Goal: Task Accomplishment & Management: Manage account settings

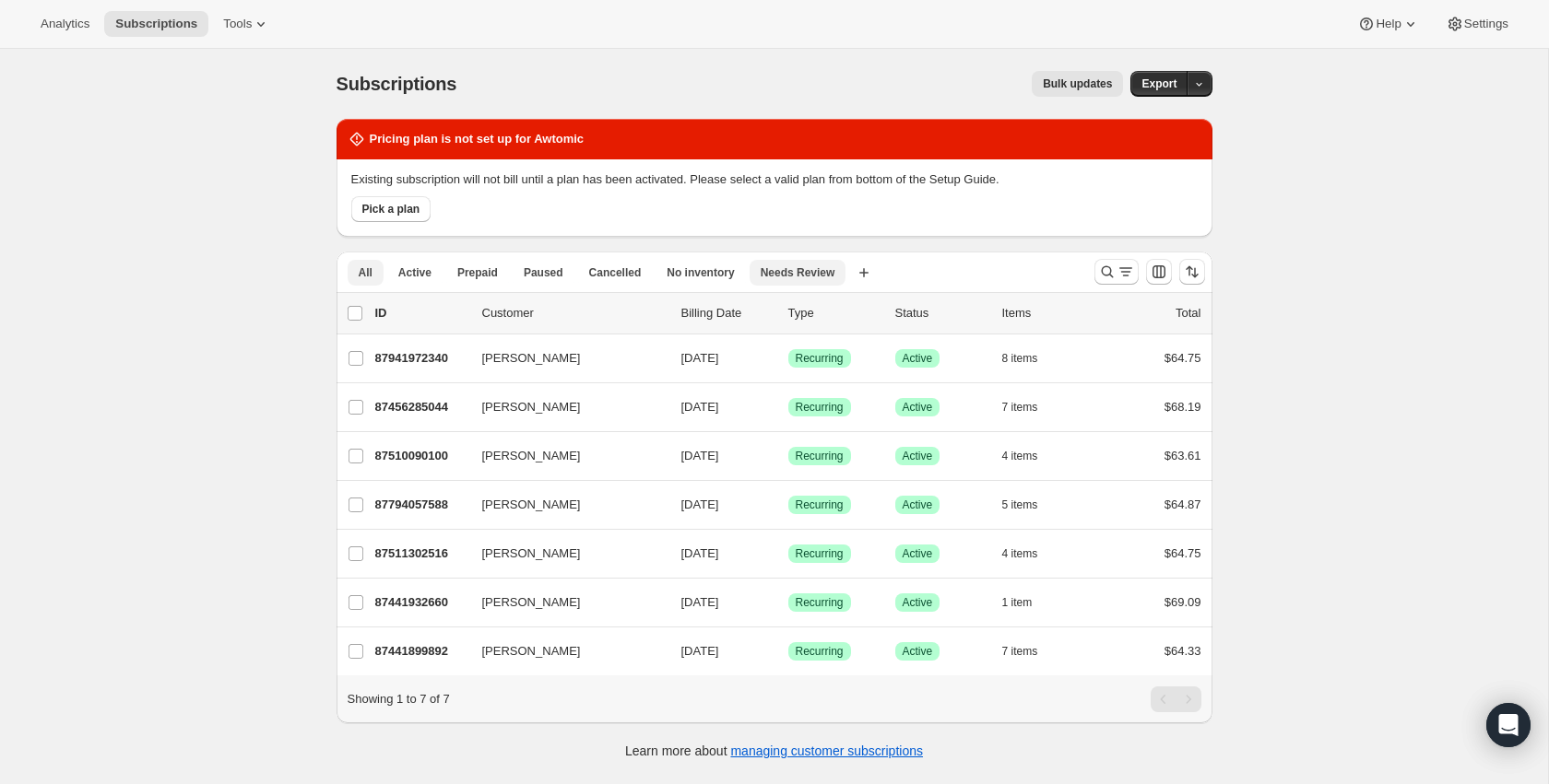
click at [783, 271] on span "Needs Review" at bounding box center [798, 273] width 75 height 14
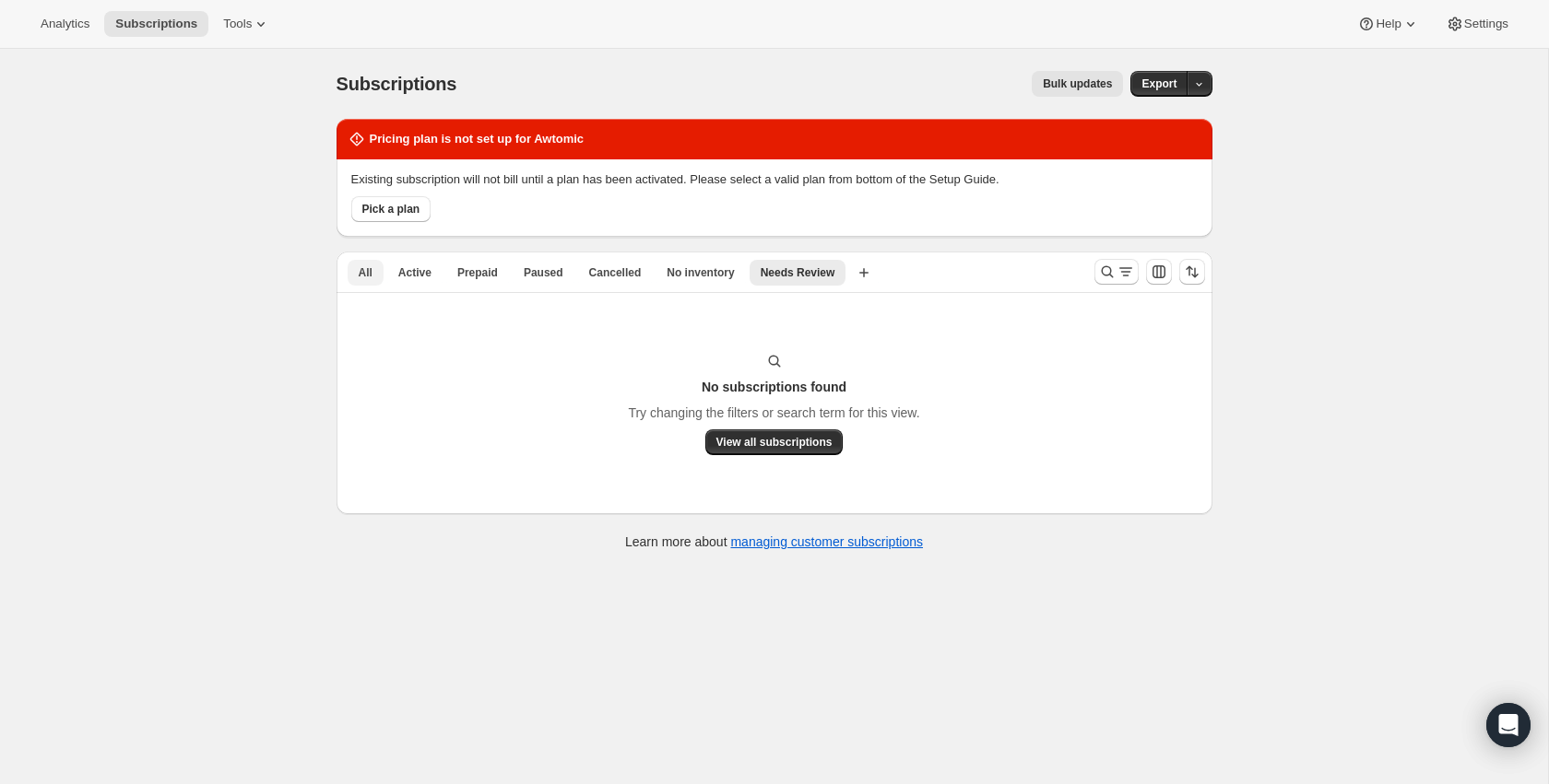
click at [373, 272] on button "All" at bounding box center [365, 273] width 36 height 26
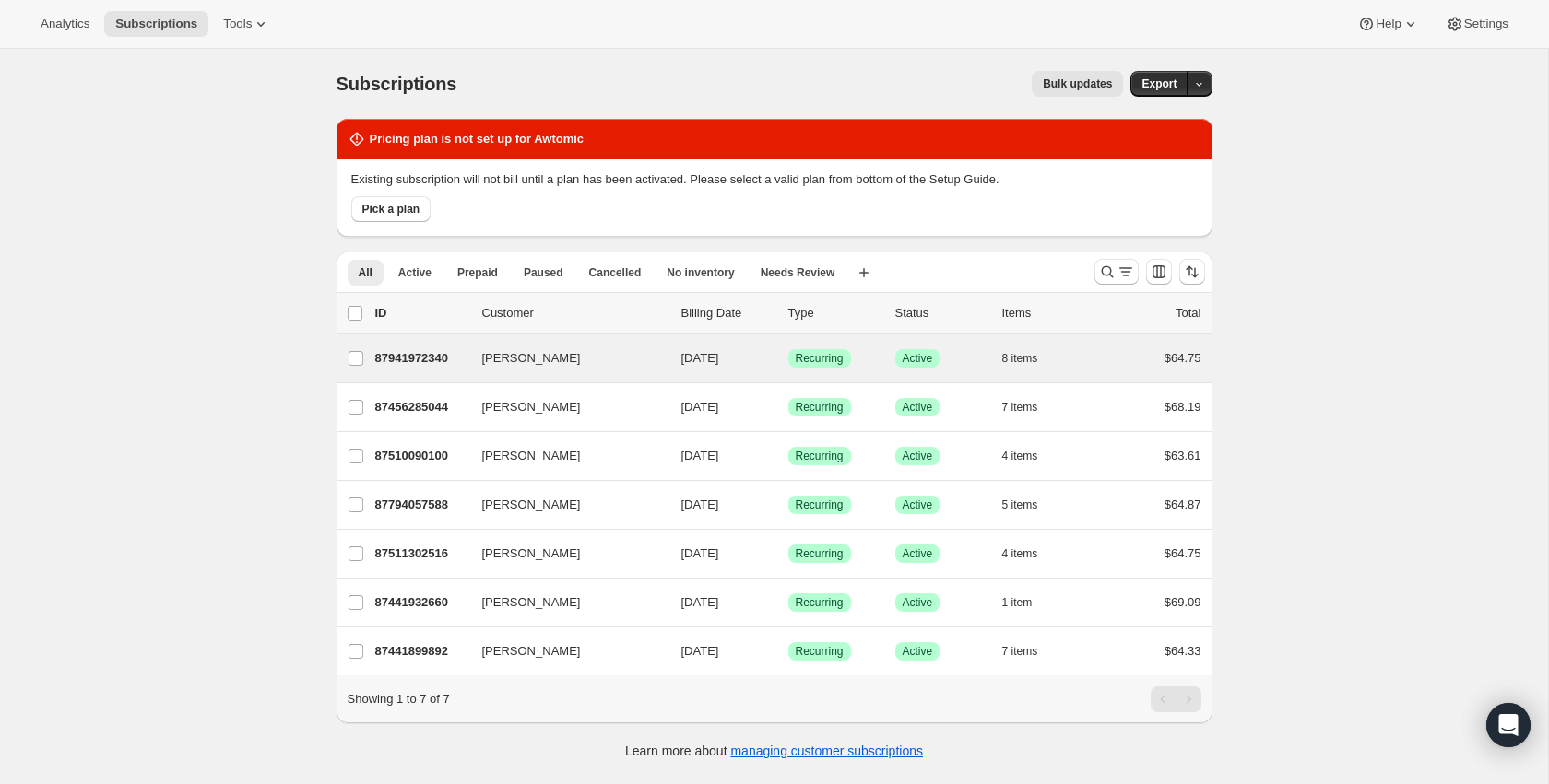
click at [417, 343] on div "David Barberich 87941972340 David Barberich 09/14/2025 Success Recurring Succes…" at bounding box center [774, 358] width 876 height 48
click at [417, 356] on p "87941972340" at bounding box center [421, 358] width 92 height 18
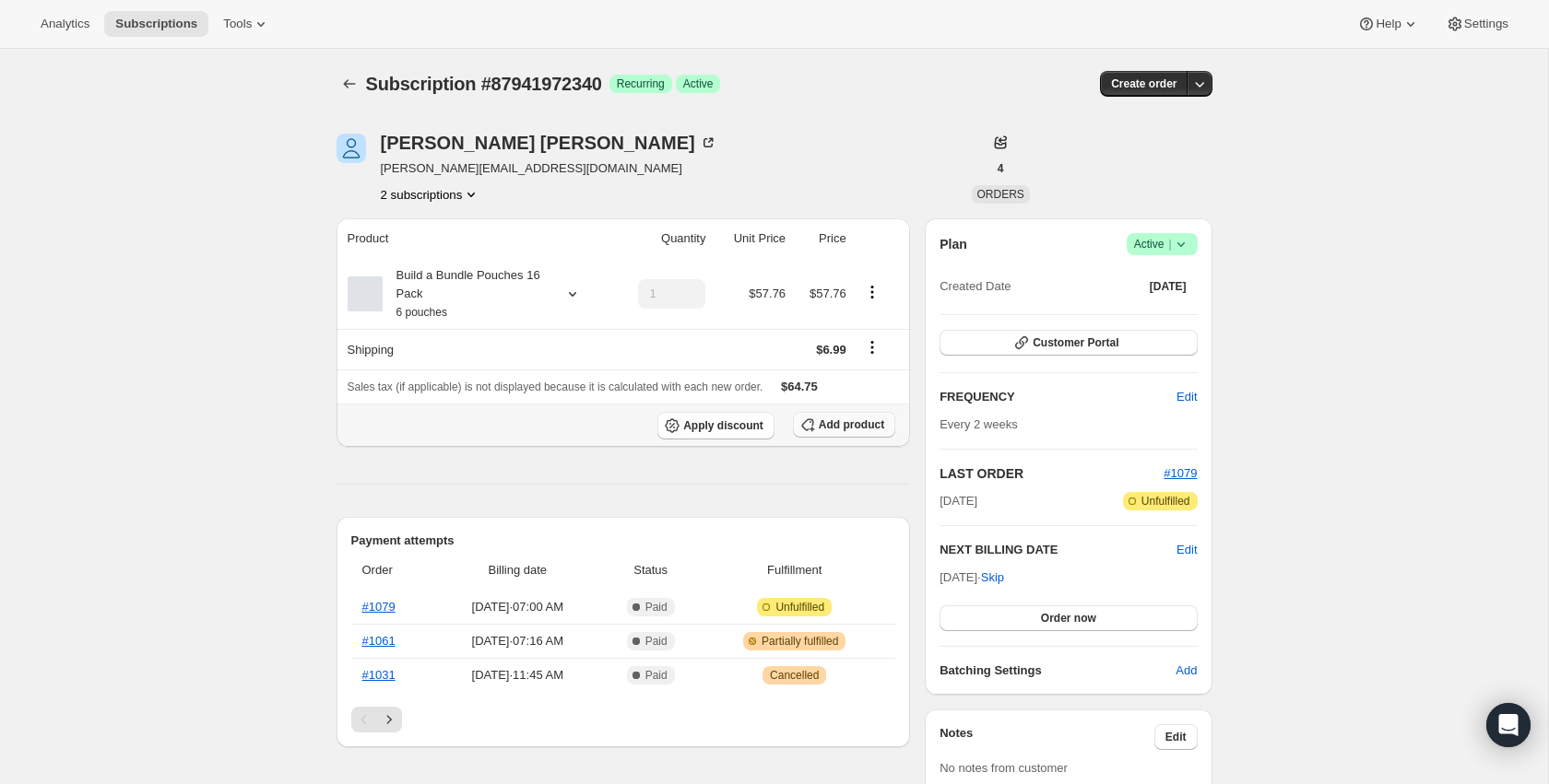
click at [837, 426] on span "Add product" at bounding box center [852, 424] width 66 height 14
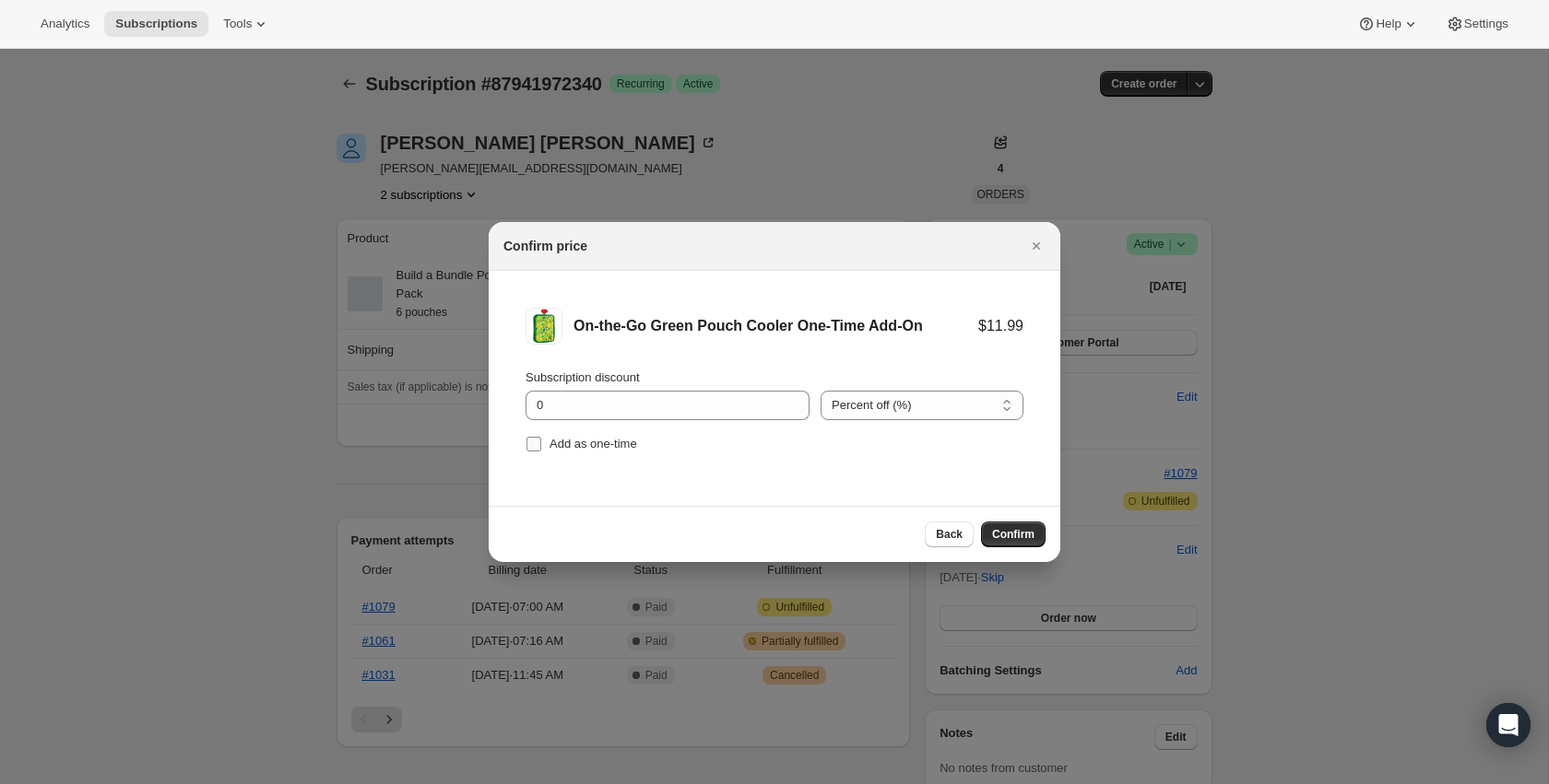
click at [594, 438] on span "Add as one-time" at bounding box center [592, 444] width 88 height 13
click at [541, 438] on input "Add as one-time" at bounding box center [533, 444] width 14 height 14
checkbox input "true"
click at [1031, 534] on span "Confirm" at bounding box center [1013, 534] width 42 height 14
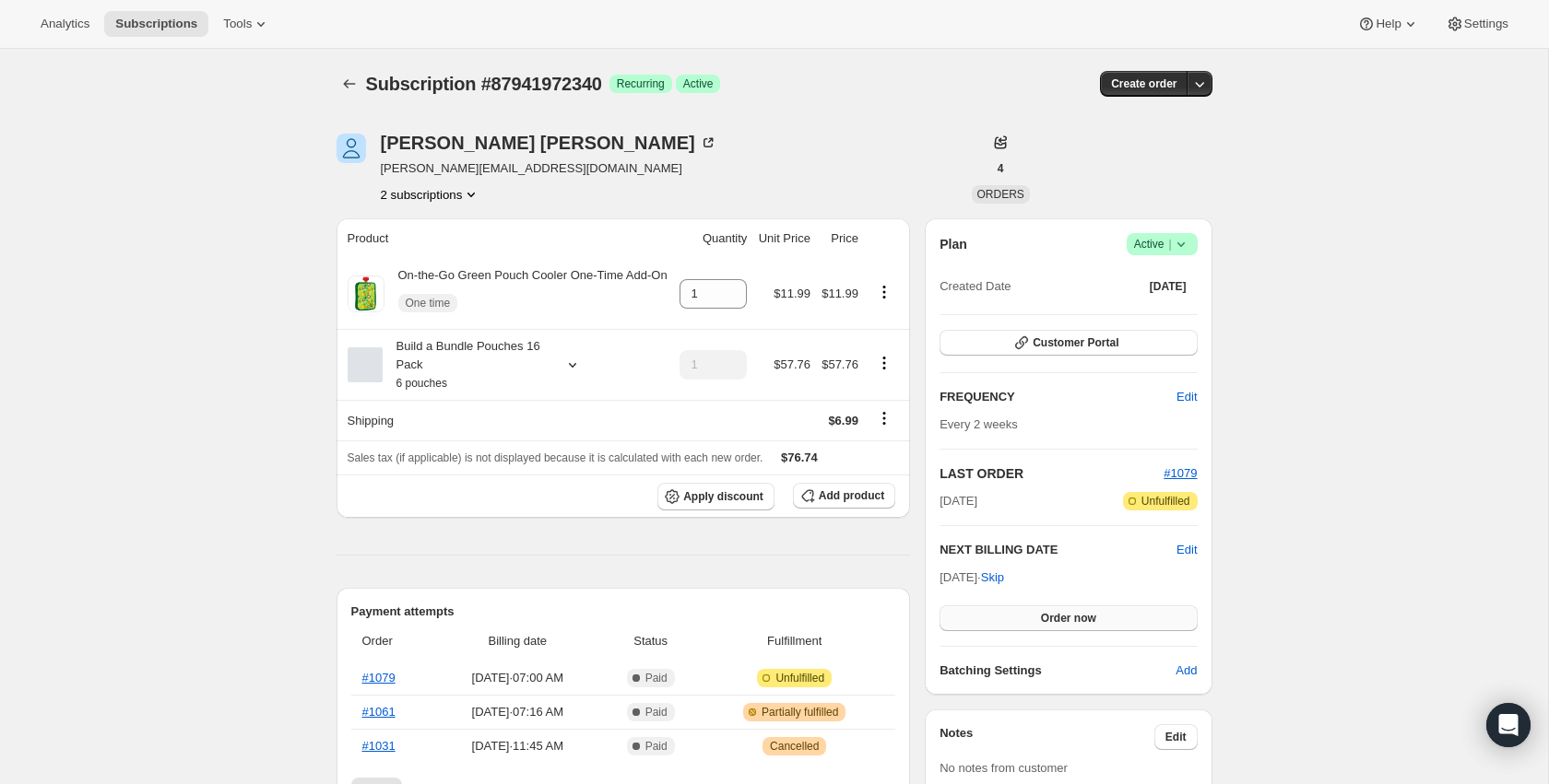
click at [1051, 614] on span "Order now" at bounding box center [1067, 617] width 55 height 14
click at [1075, 617] on span "Click to confirm" at bounding box center [1067, 617] width 84 height 14
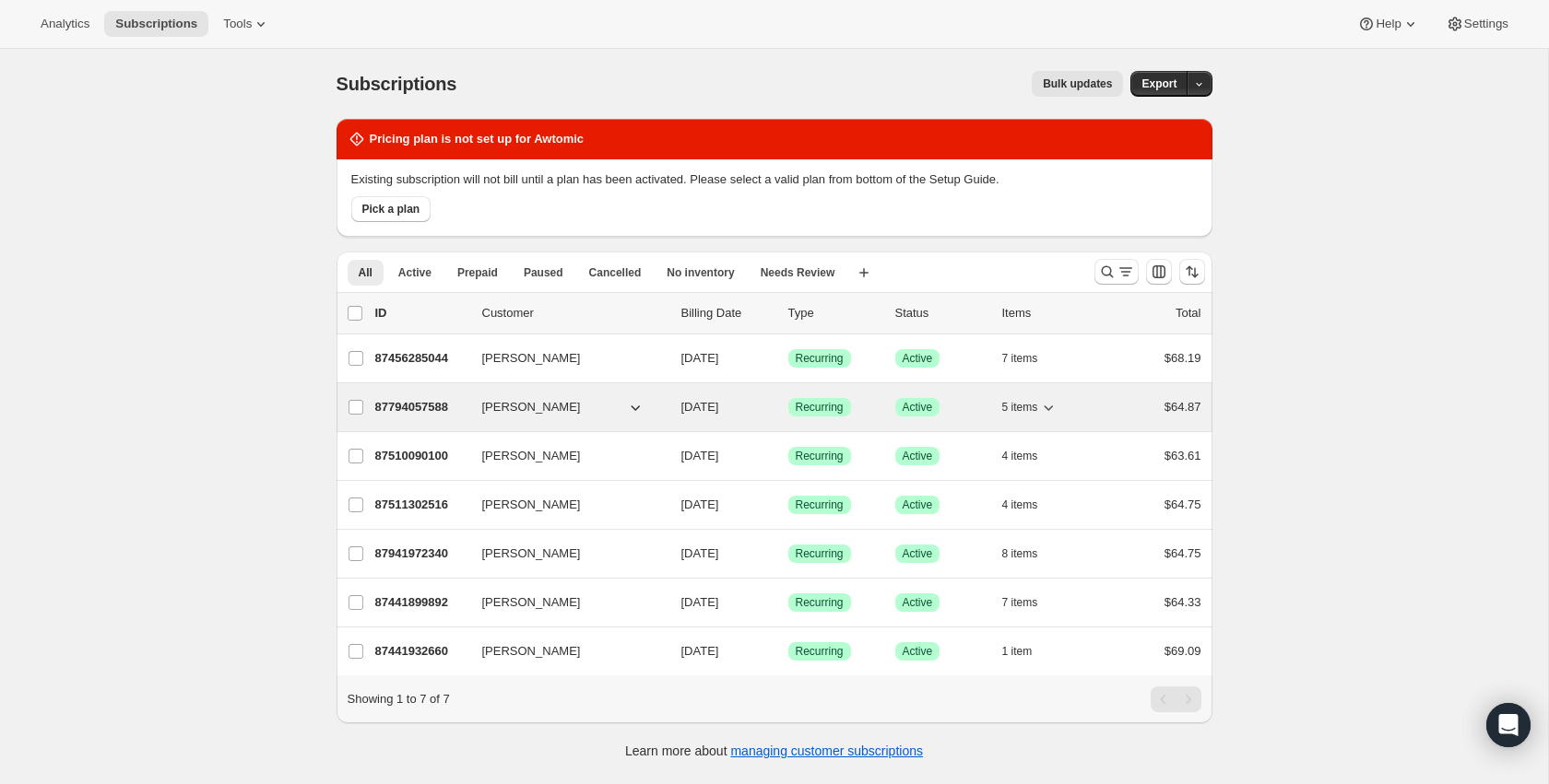
click at [402, 414] on p "87794057588" at bounding box center [421, 406] width 92 height 18
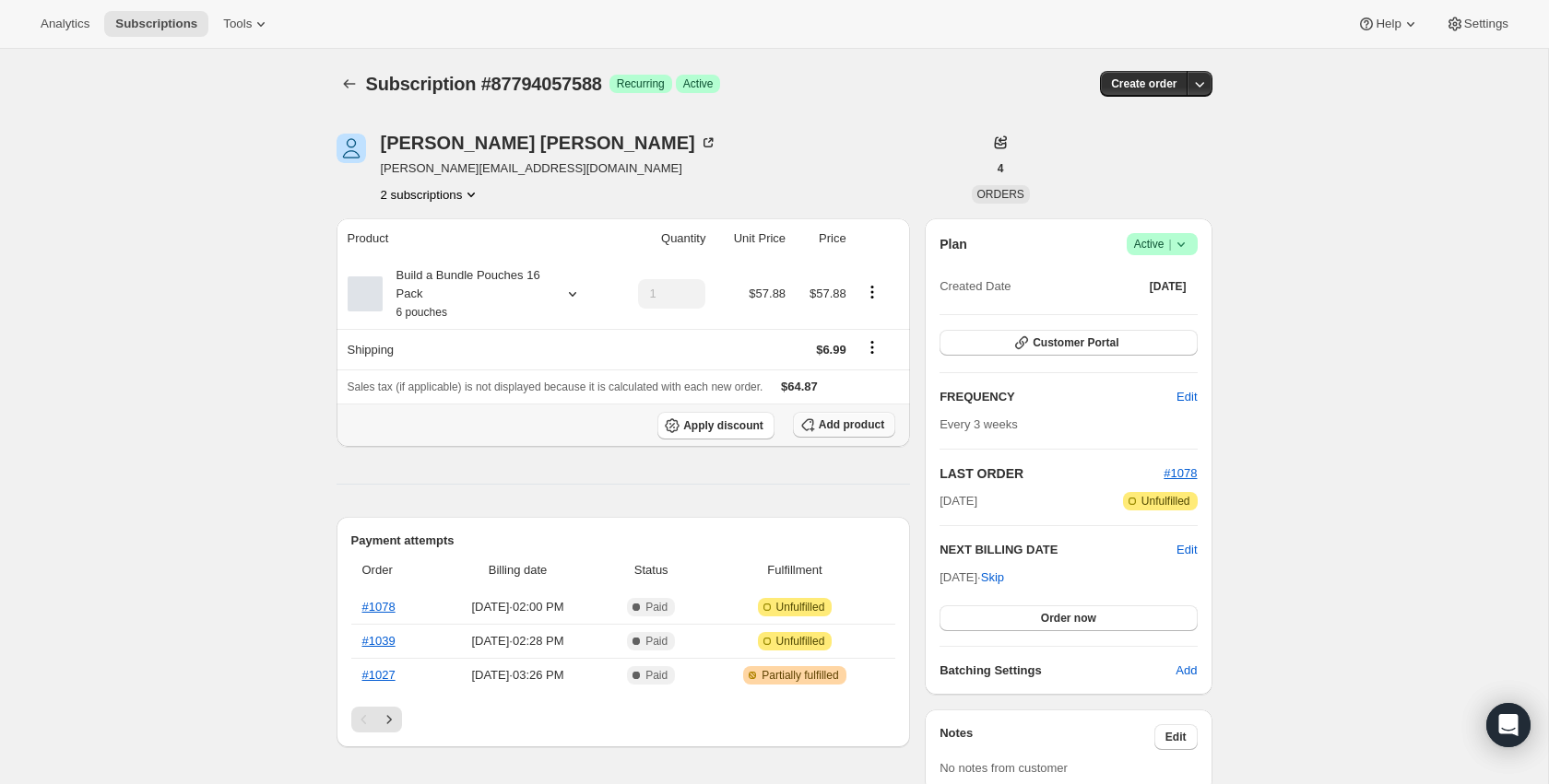
click at [843, 419] on span "Add product" at bounding box center [852, 424] width 66 height 14
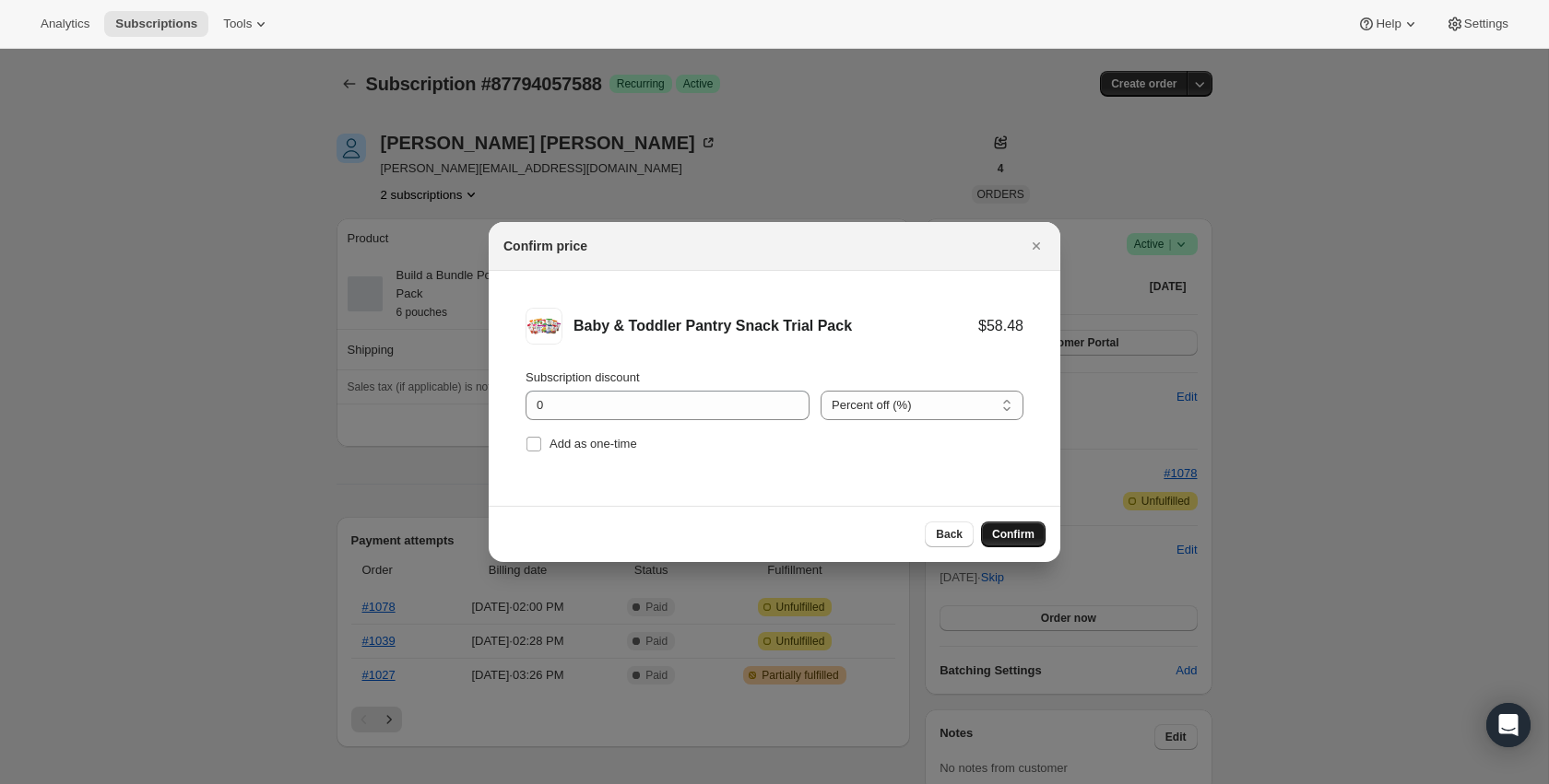
click at [1000, 539] on span "Confirm" at bounding box center [1013, 534] width 42 height 14
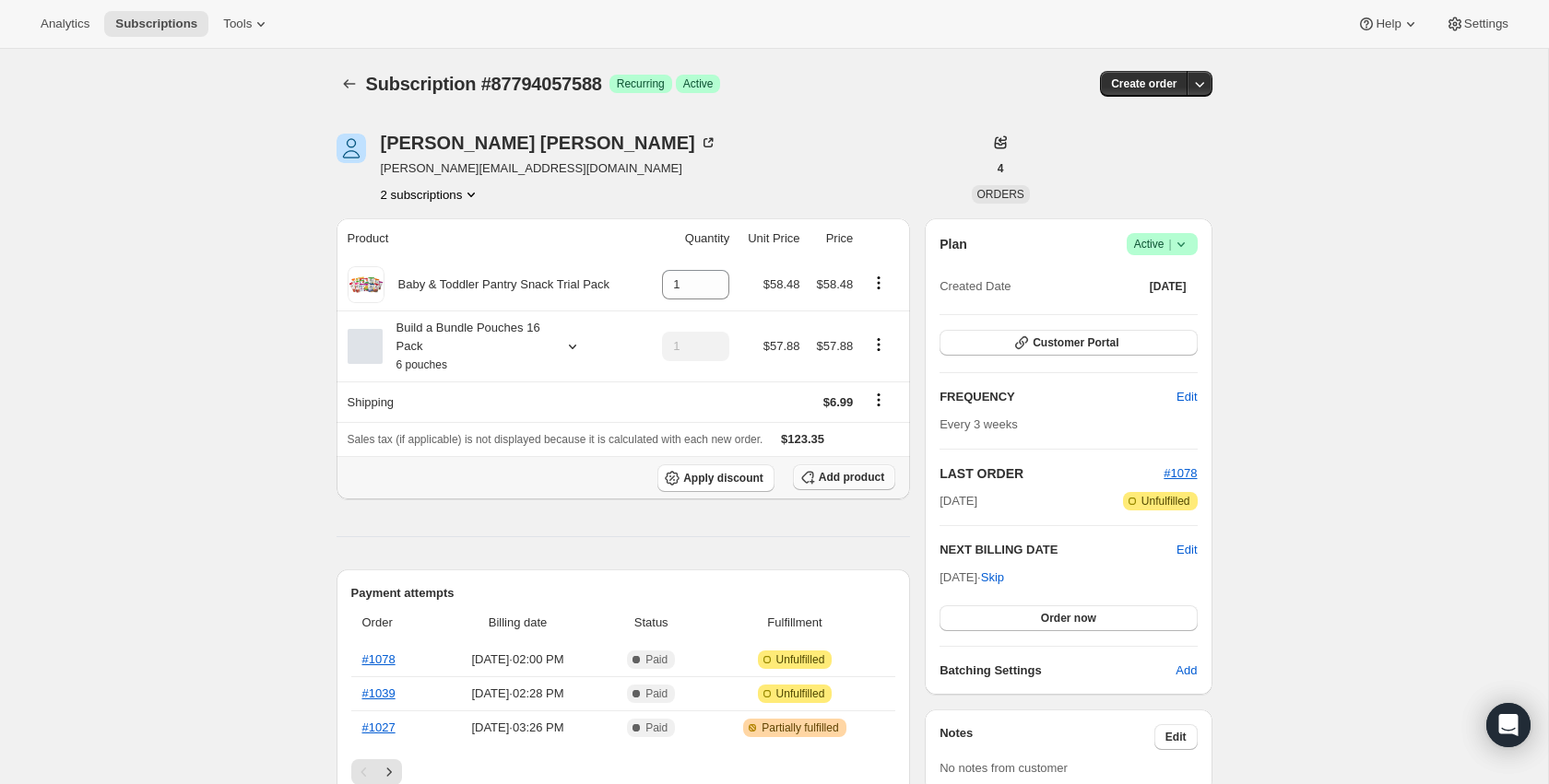
click at [821, 473] on span "Add product" at bounding box center [852, 477] width 66 height 14
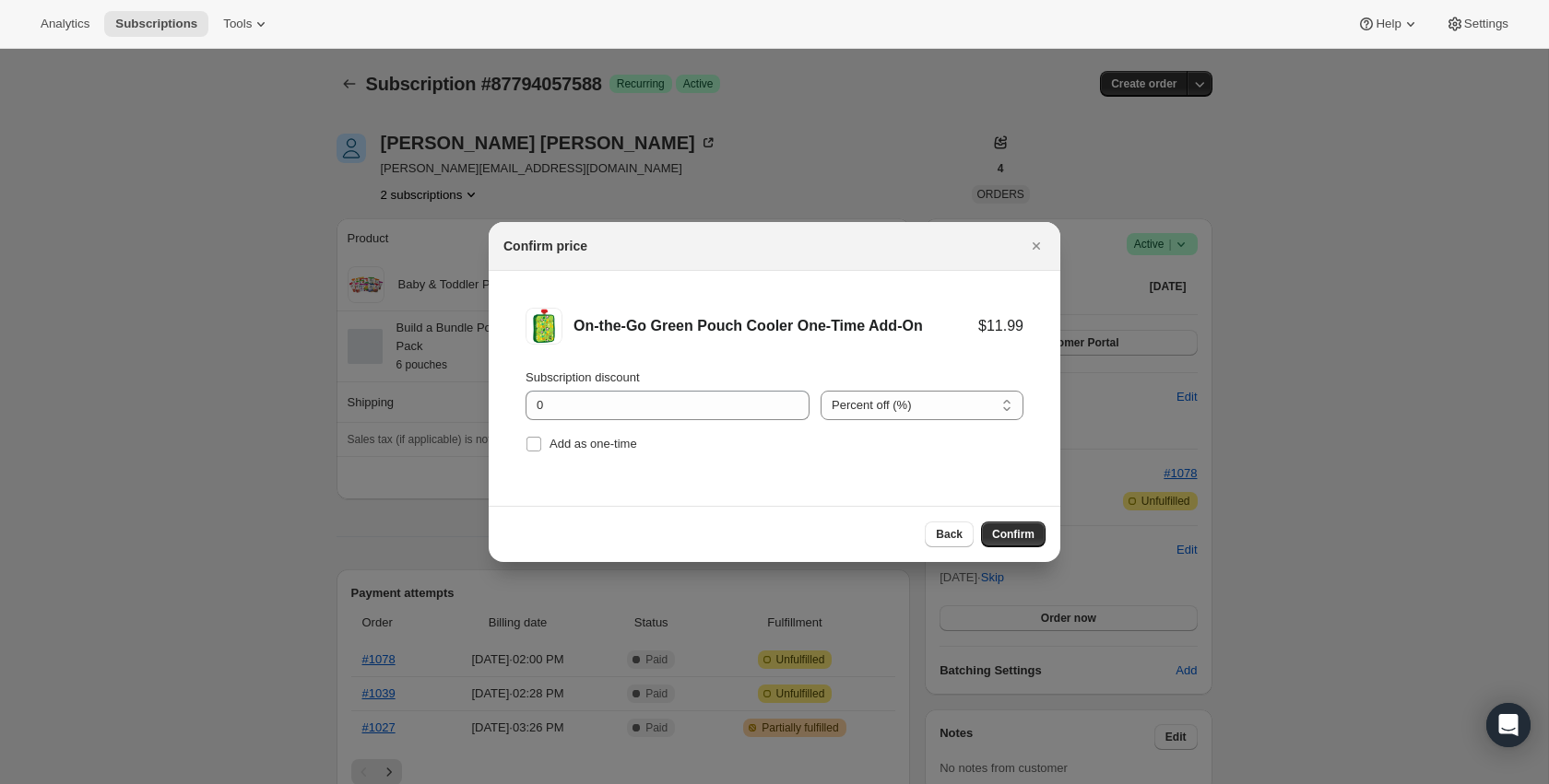
drag, startPoint x: 1007, startPoint y: 529, endPoint x: 906, endPoint y: 503, distance: 104.3
click at [1007, 529] on span "Confirm" at bounding box center [1013, 534] width 42 height 14
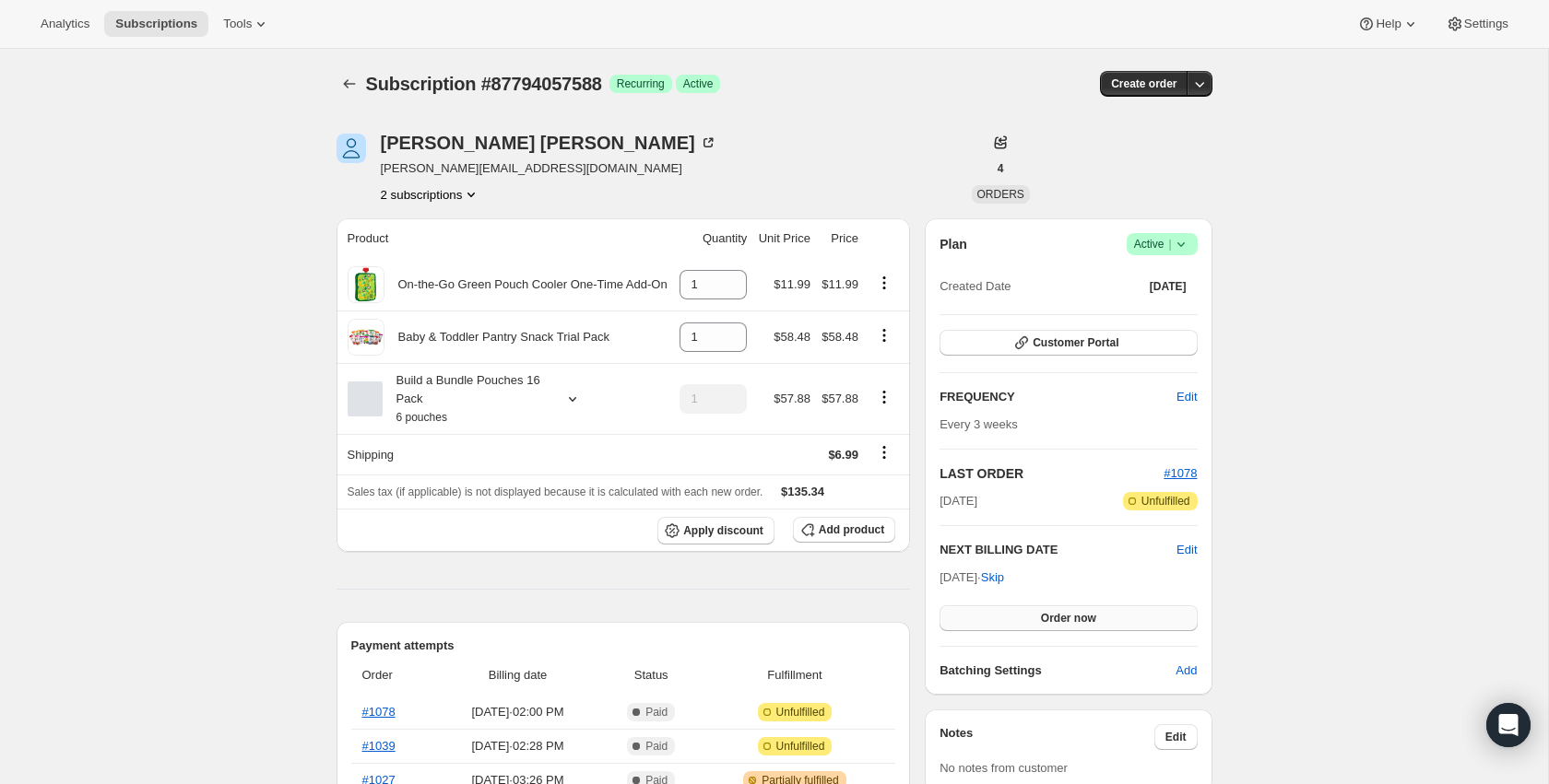
click at [1081, 615] on span "Order now" at bounding box center [1067, 617] width 55 height 14
click at [1081, 615] on span "Click to confirm" at bounding box center [1067, 617] width 84 height 14
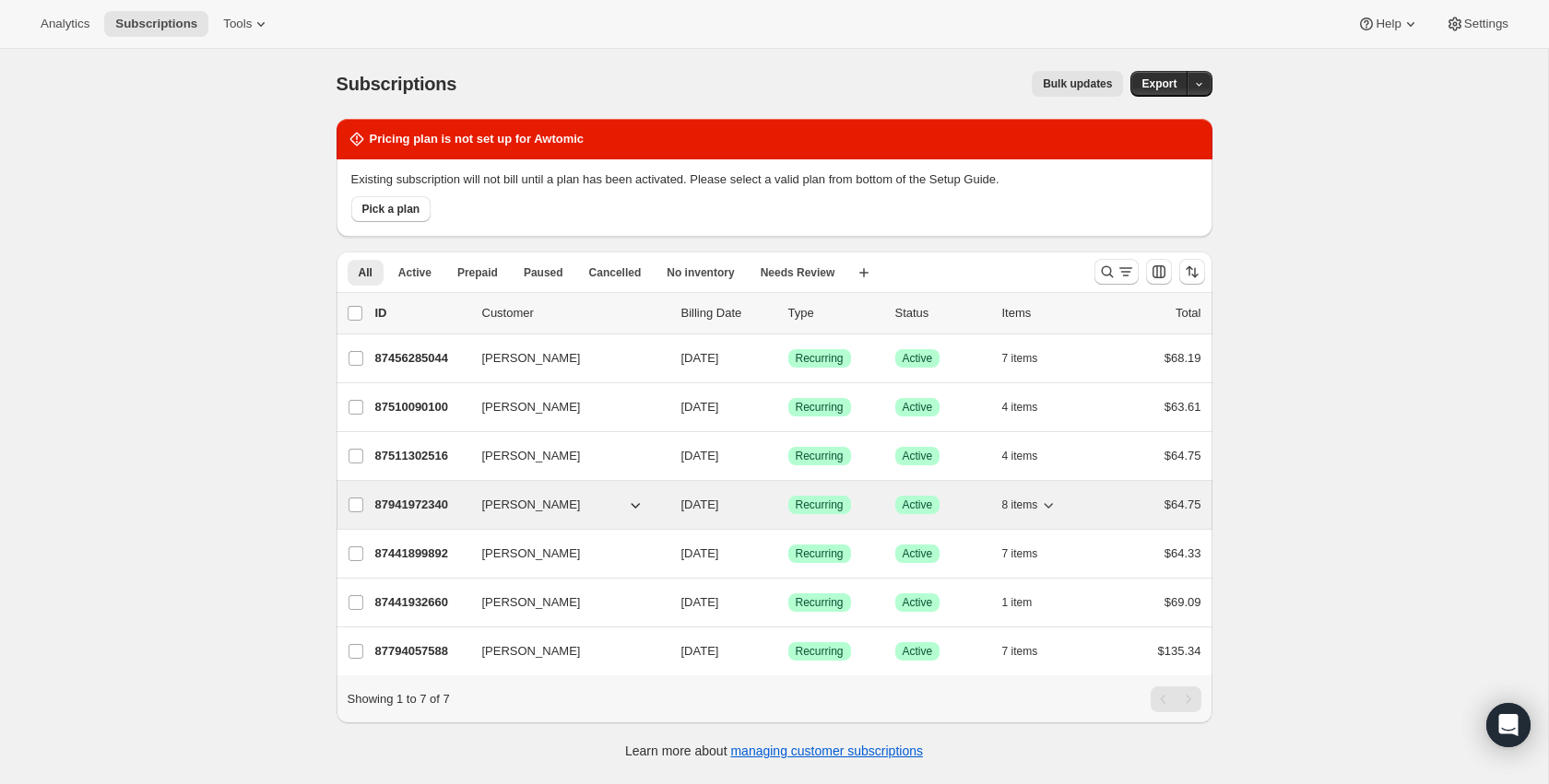
click at [413, 508] on p "87941972340" at bounding box center [421, 505] width 92 height 18
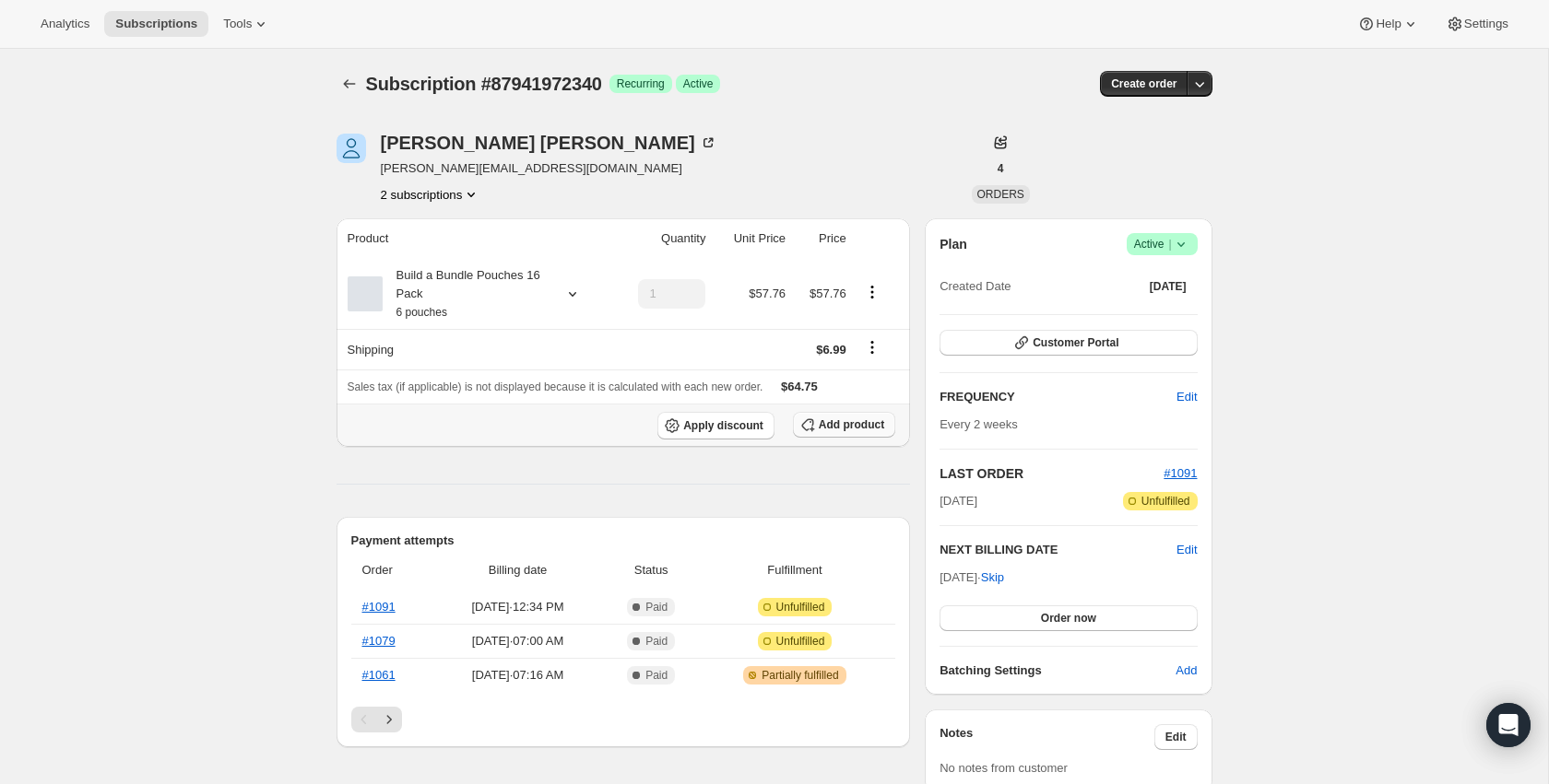
click at [861, 431] on span "Add product" at bounding box center [852, 424] width 66 height 14
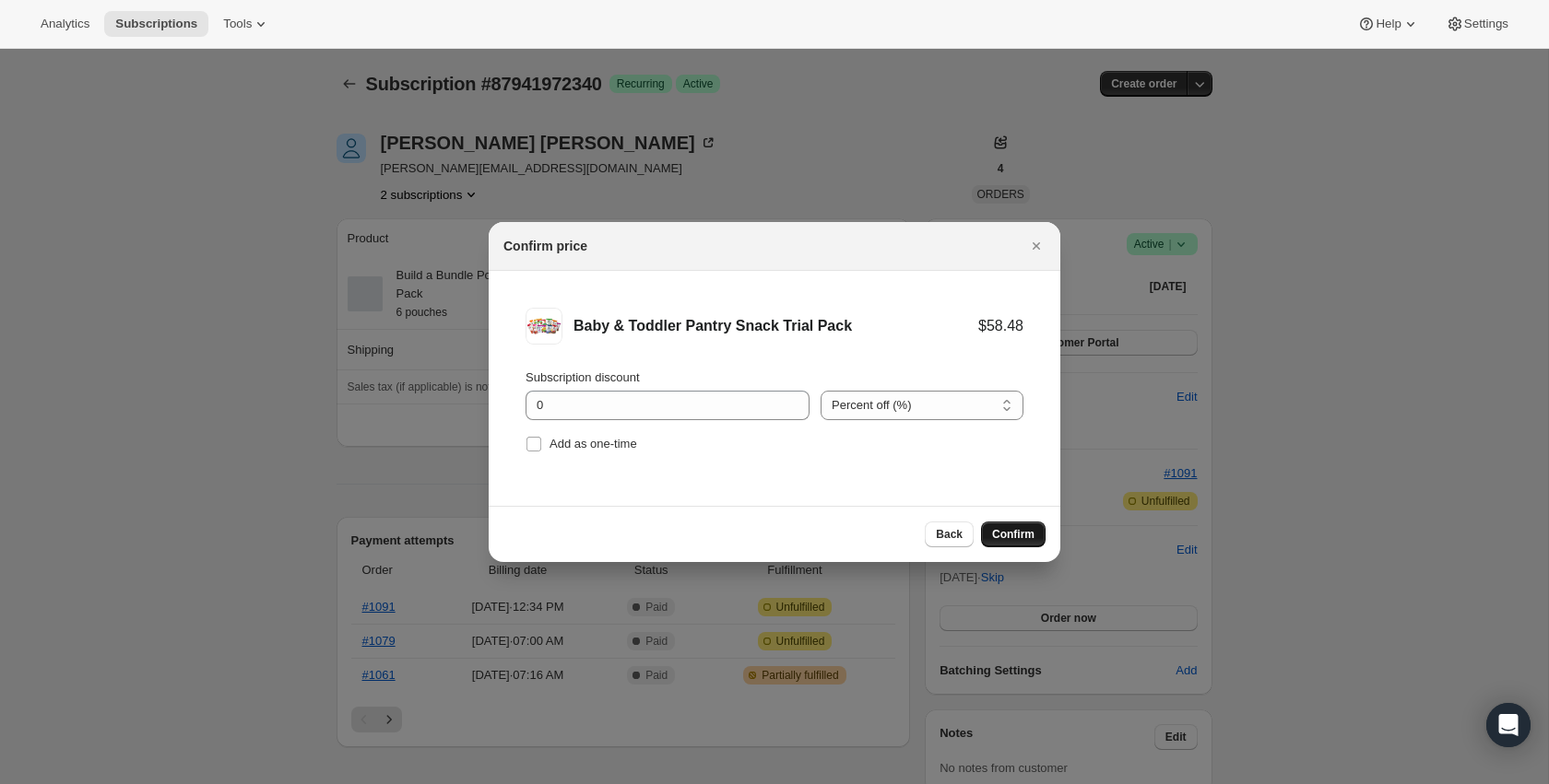
click at [1005, 538] on span "Confirm" at bounding box center [1013, 534] width 42 height 14
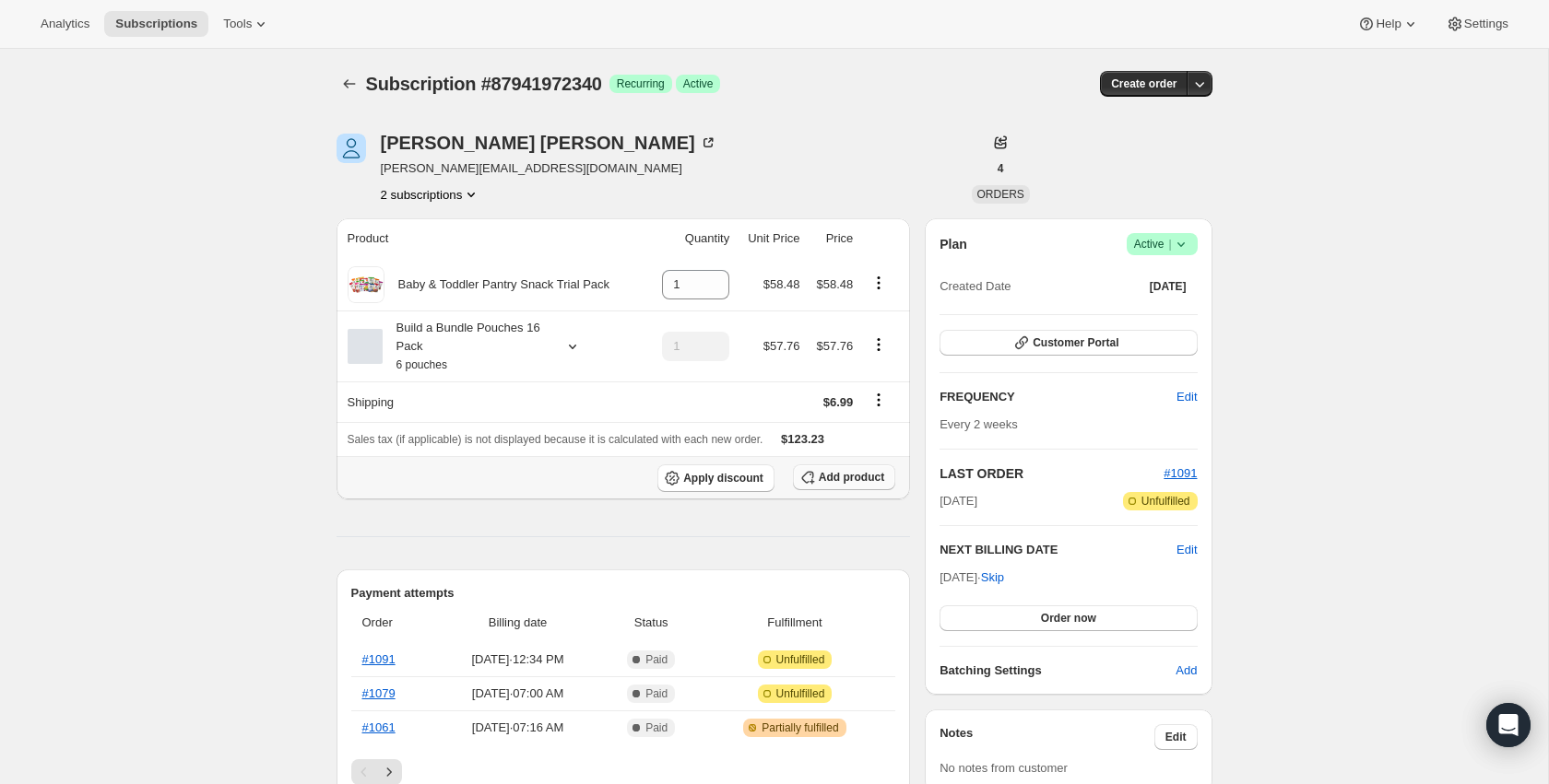
click at [827, 476] on span "Add product" at bounding box center [852, 477] width 66 height 14
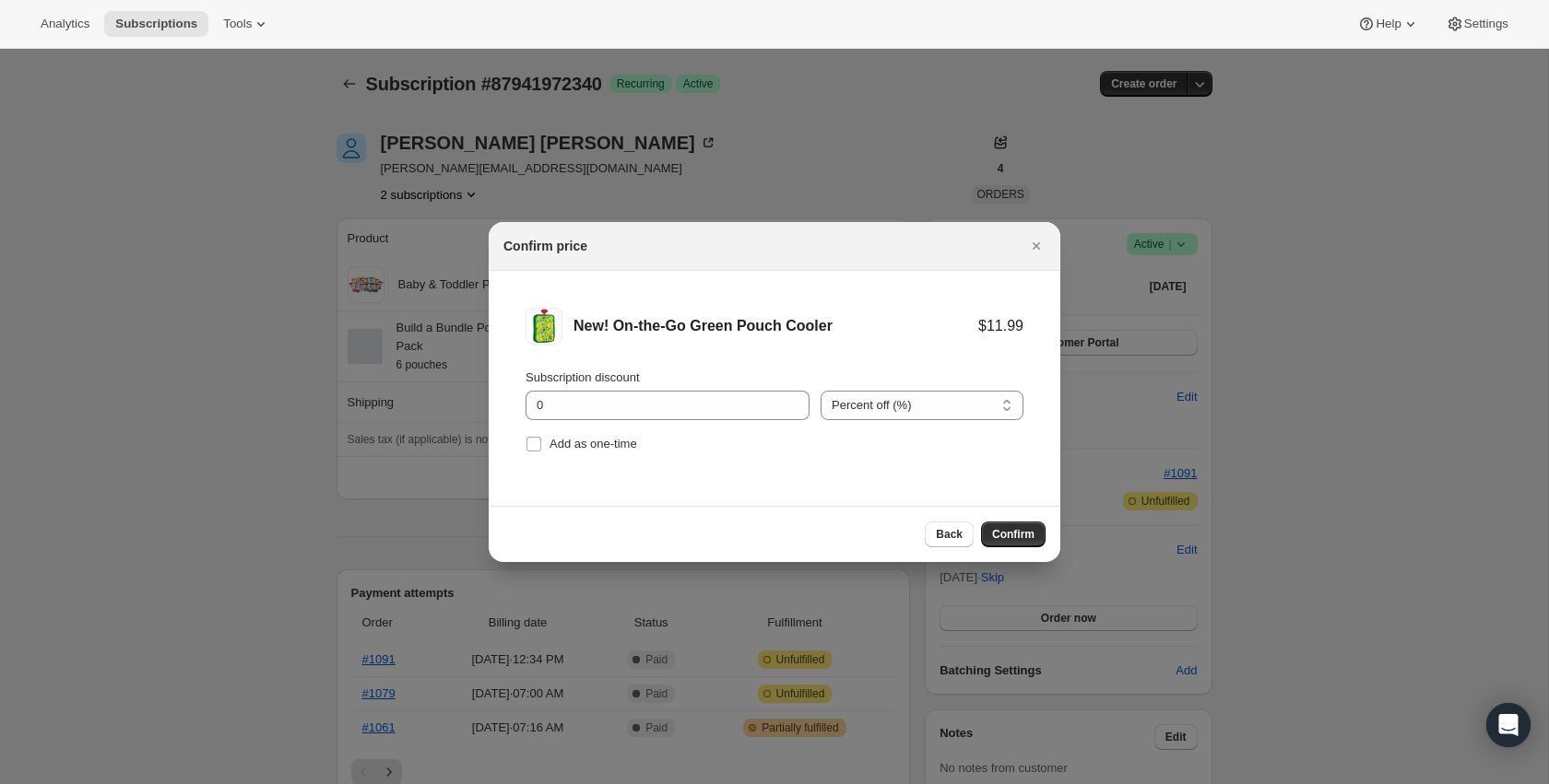
click at [1016, 539] on span "Confirm" at bounding box center [1013, 534] width 42 height 14
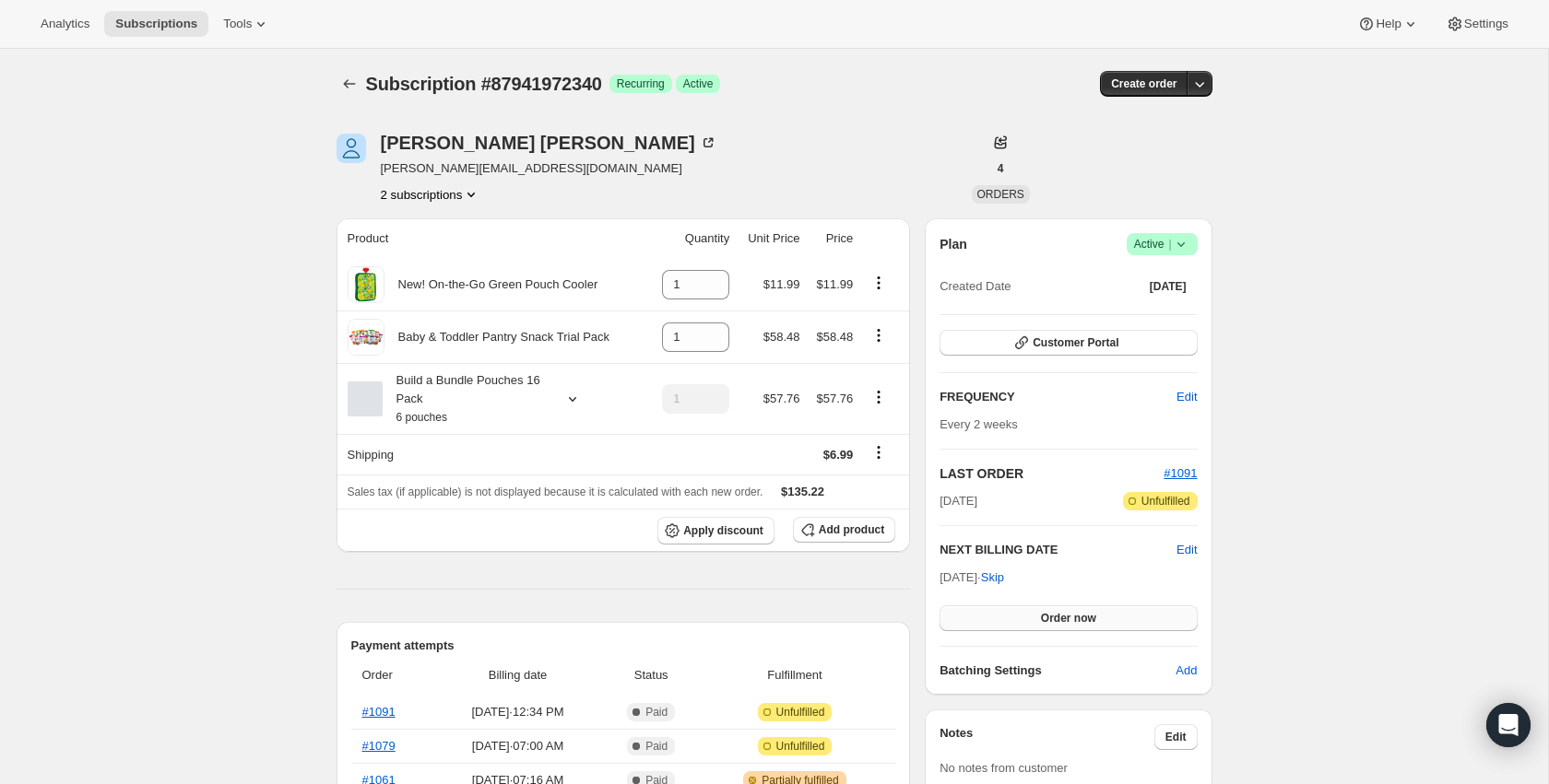
click at [1077, 611] on span "Order now" at bounding box center [1067, 617] width 55 height 14
click at [1077, 611] on span "Click to confirm" at bounding box center [1067, 617] width 84 height 14
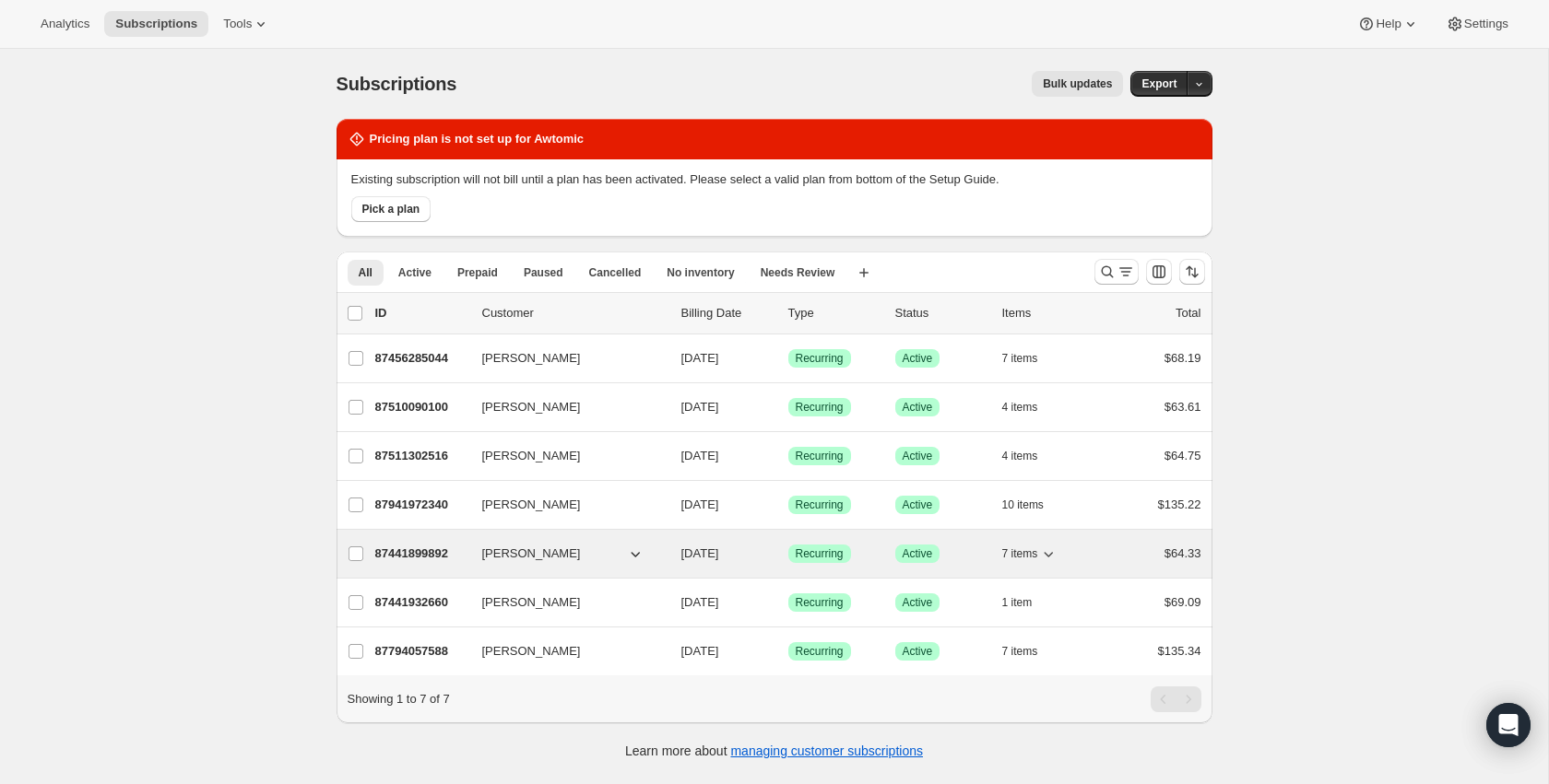
click at [421, 550] on p "87441899892" at bounding box center [421, 554] width 92 height 18
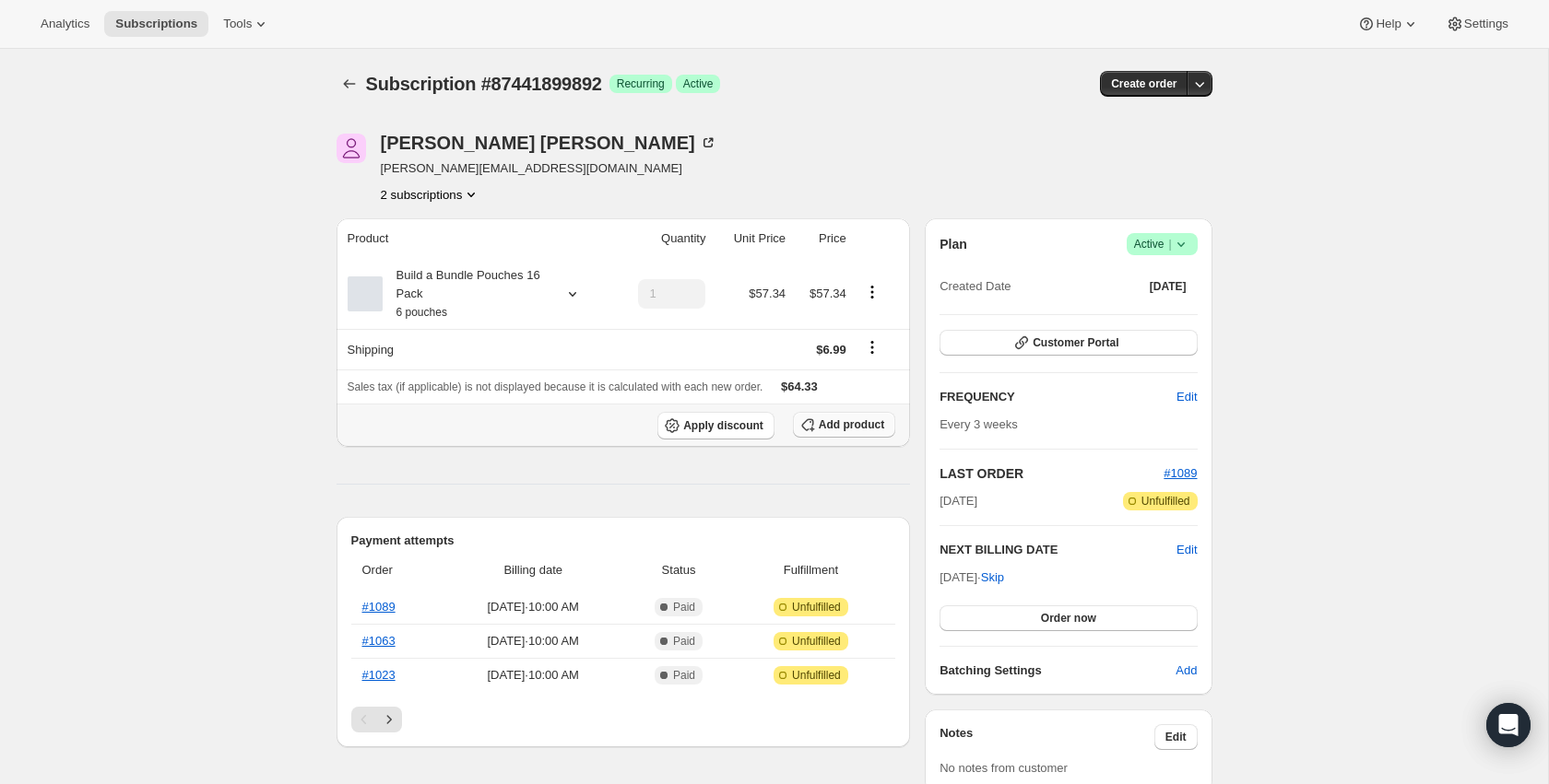
click at [849, 431] on span "Add product" at bounding box center [852, 424] width 66 height 14
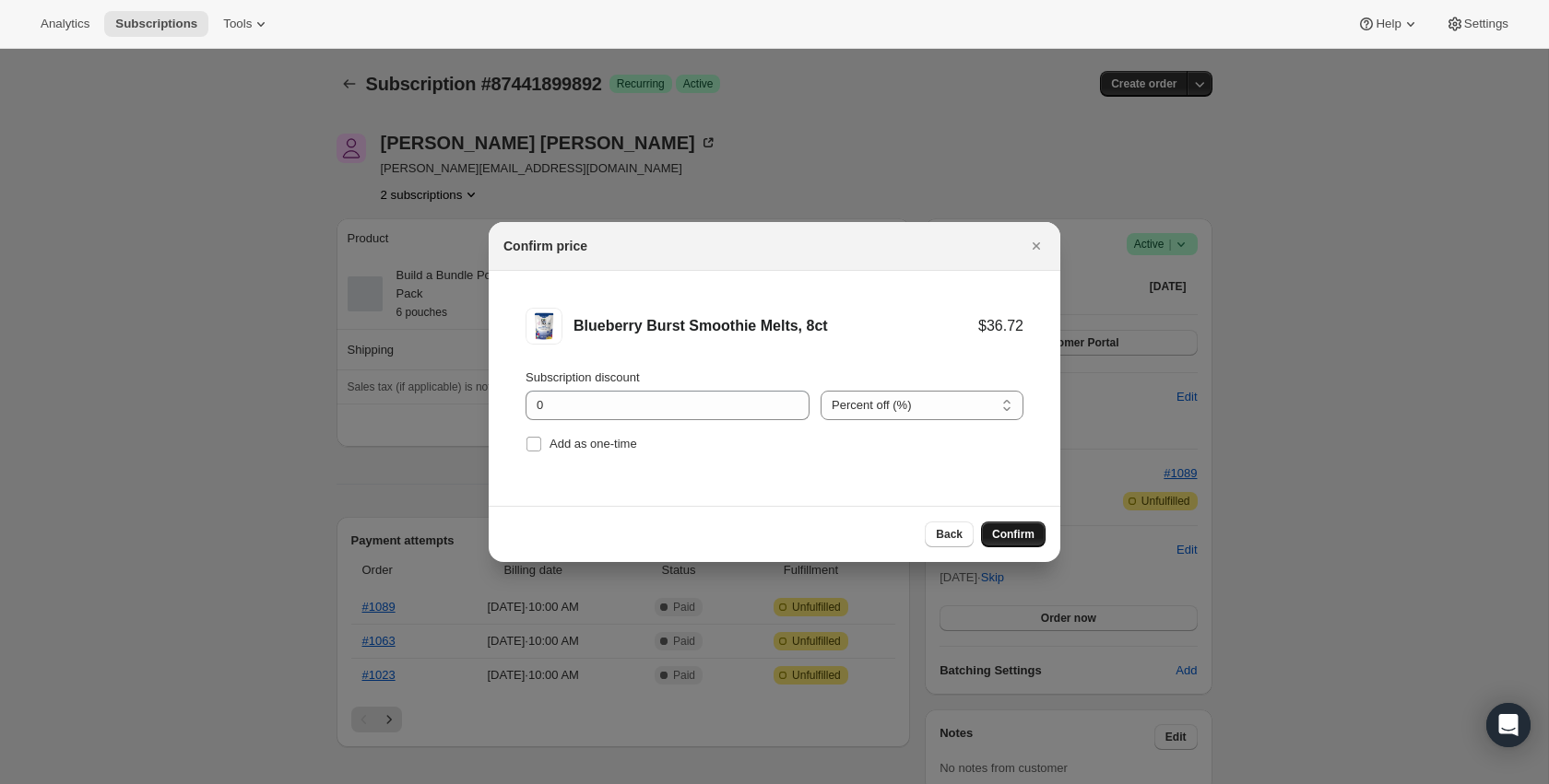
click at [1024, 531] on span "Confirm" at bounding box center [1013, 534] width 42 height 14
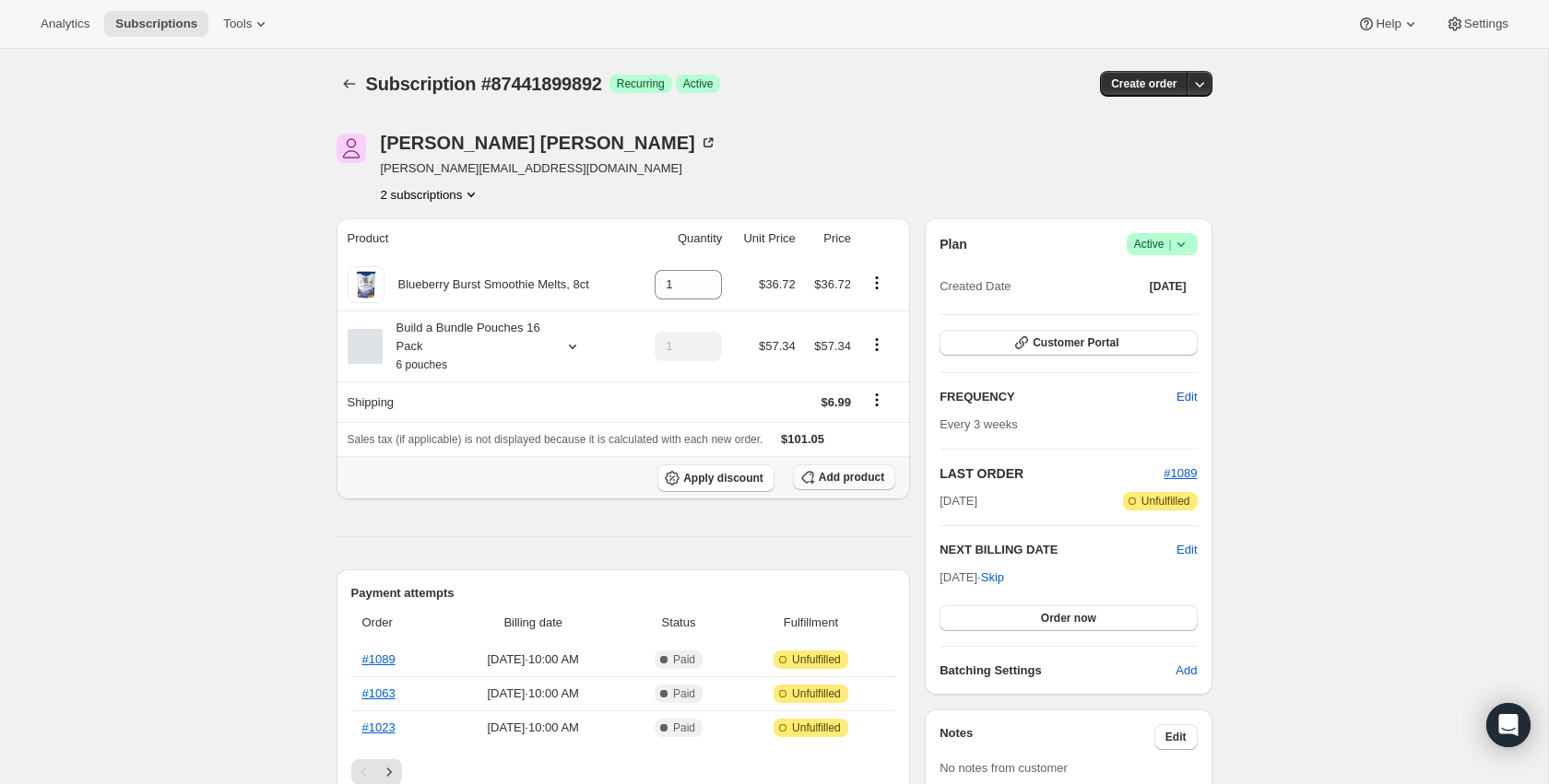
click at [827, 475] on span "Add product" at bounding box center [852, 477] width 66 height 14
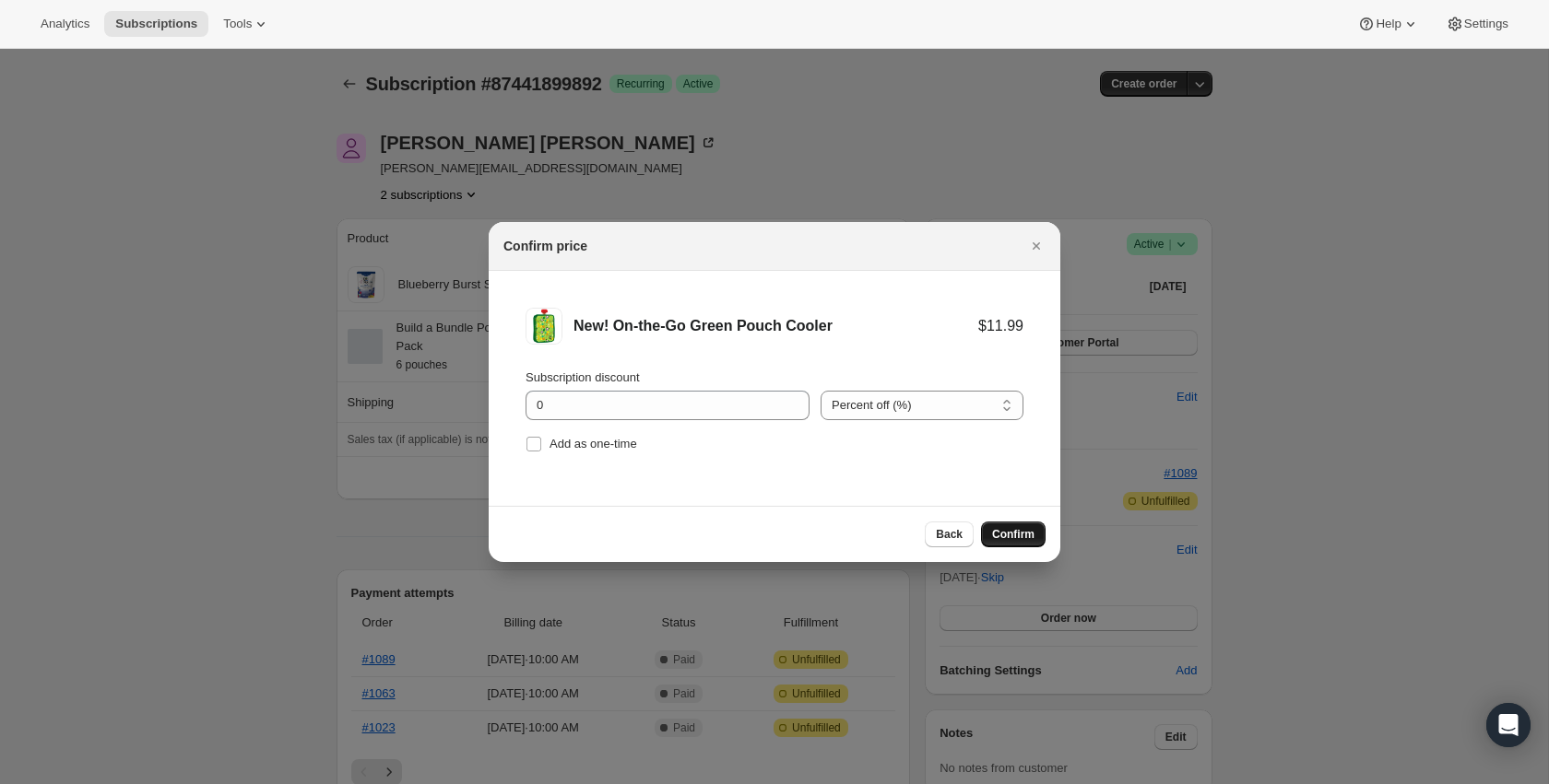
click at [1023, 535] on span "Confirm" at bounding box center [1013, 534] width 42 height 14
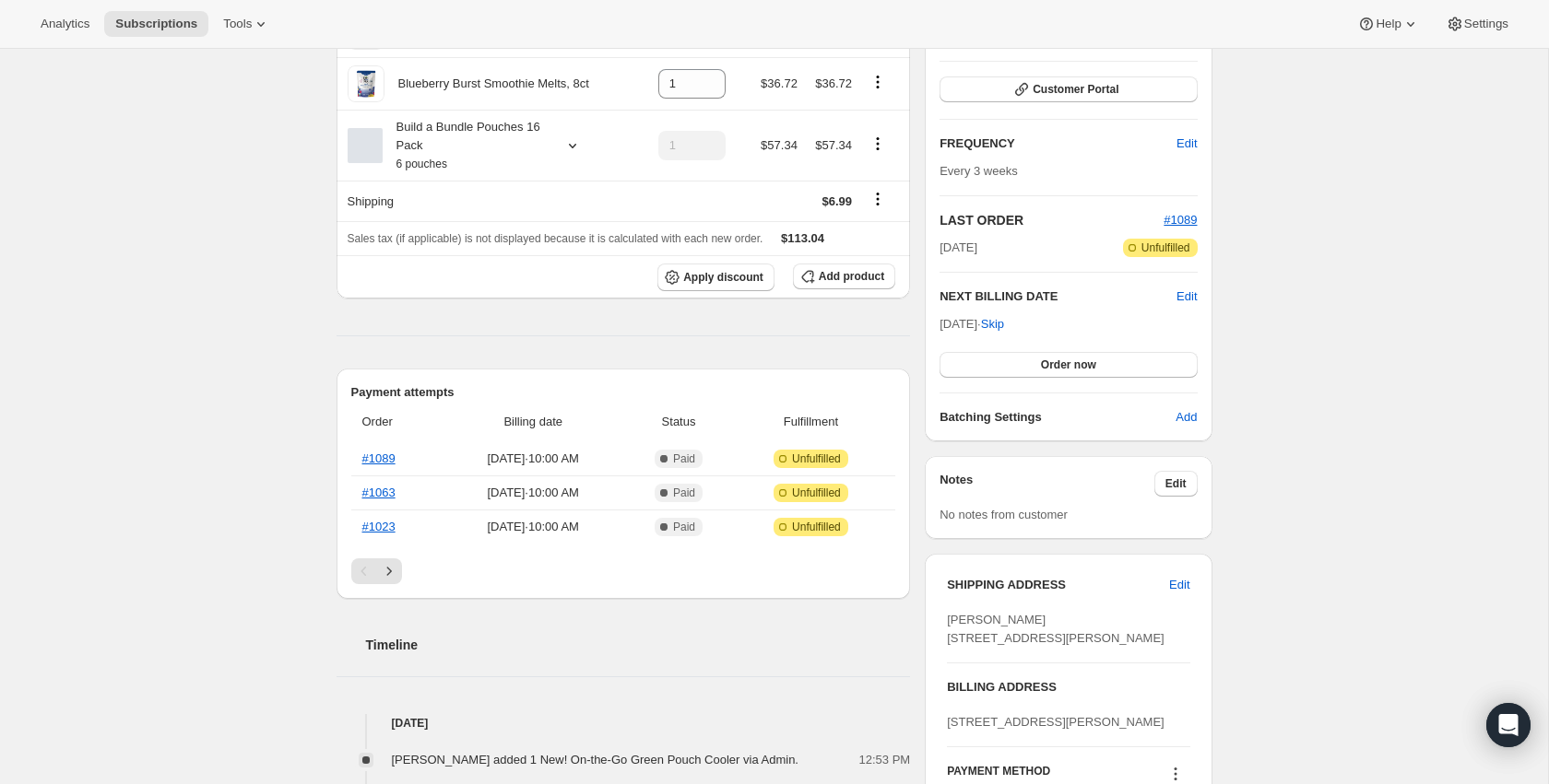
scroll to position [255, 0]
click at [1113, 365] on button "Order now" at bounding box center [1067, 363] width 257 height 26
click at [1113, 365] on button "Click to confirm" at bounding box center [1067, 363] width 257 height 26
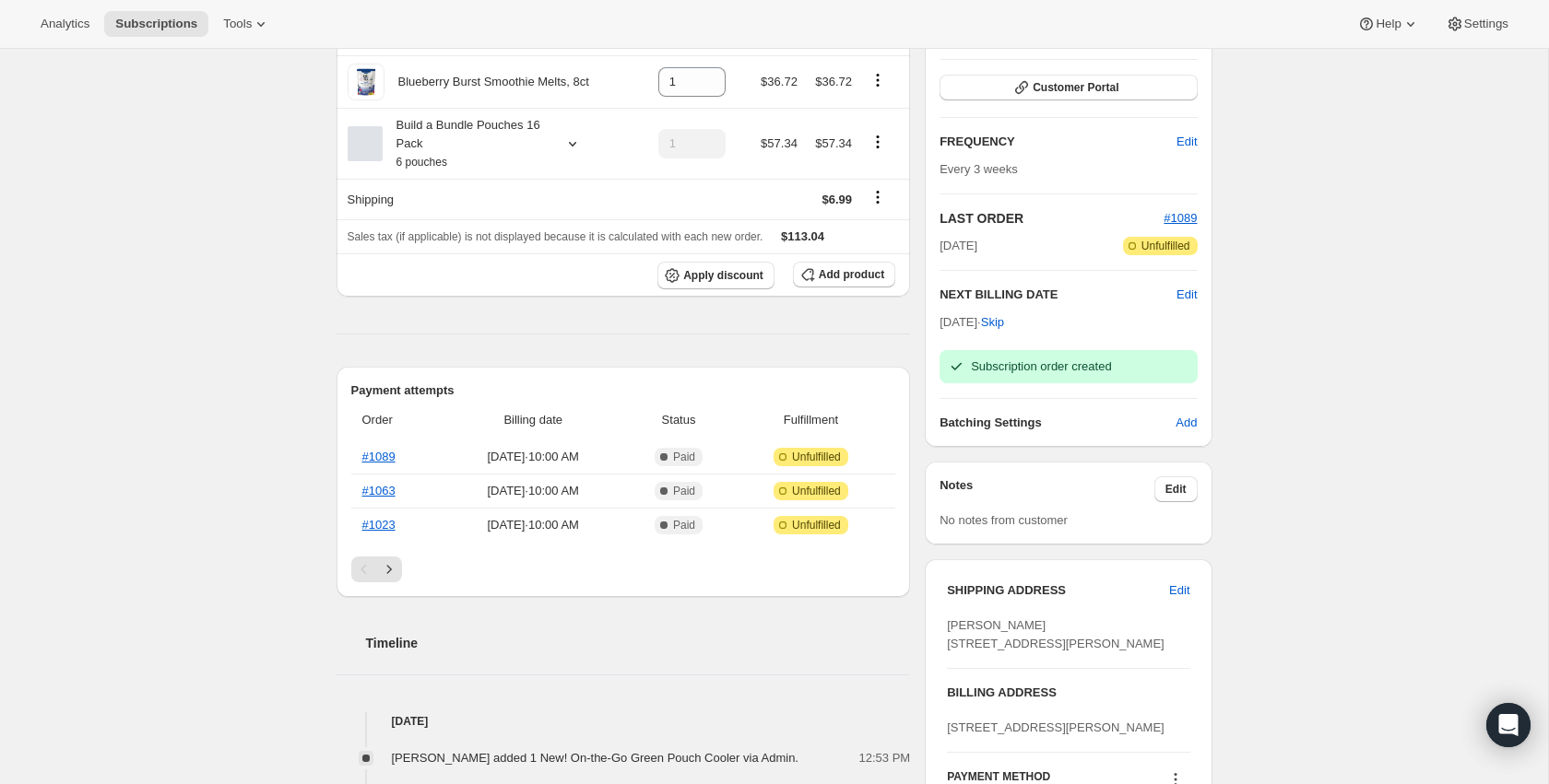
scroll to position [0, 0]
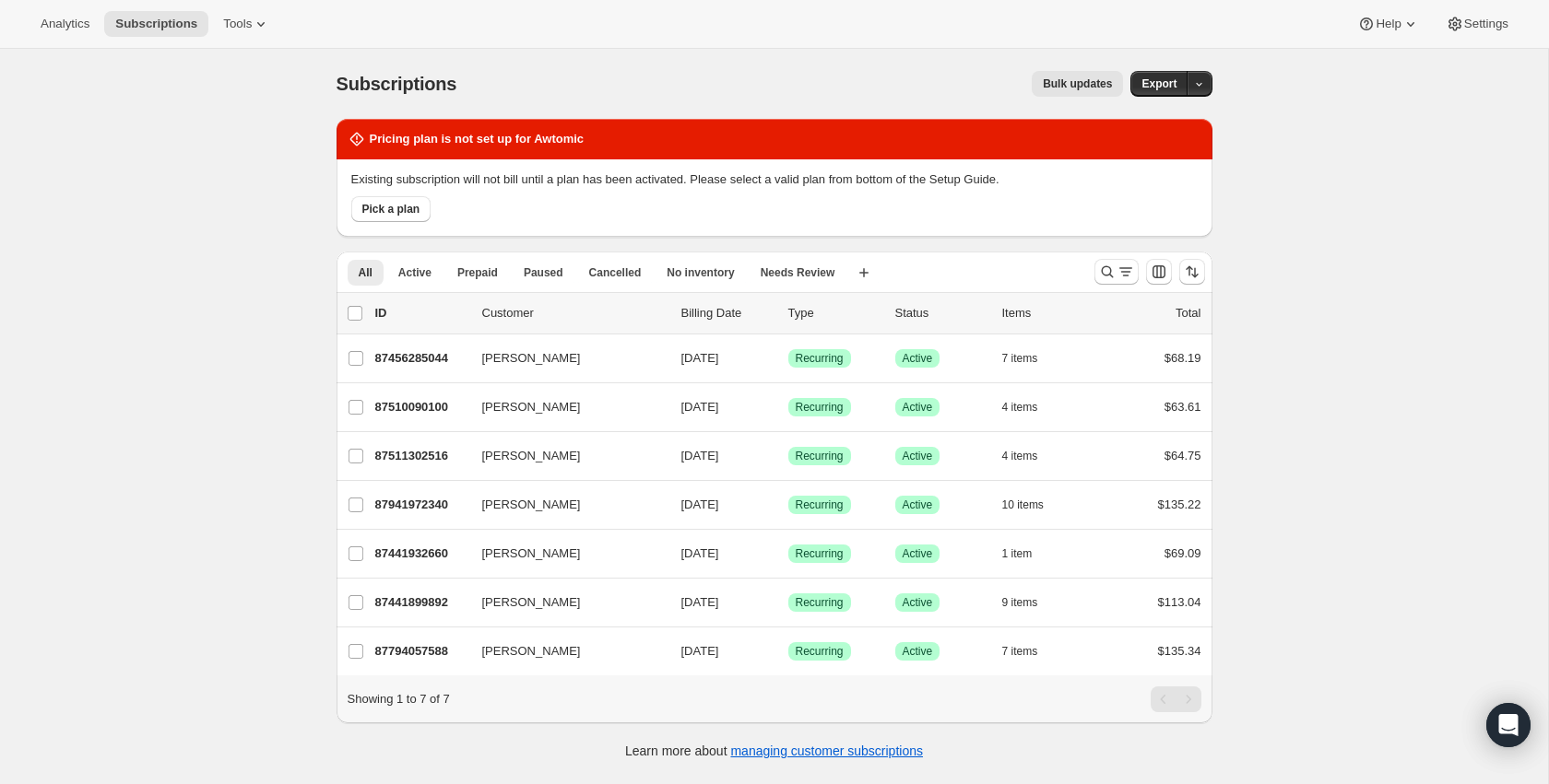
scroll to position [49, 0]
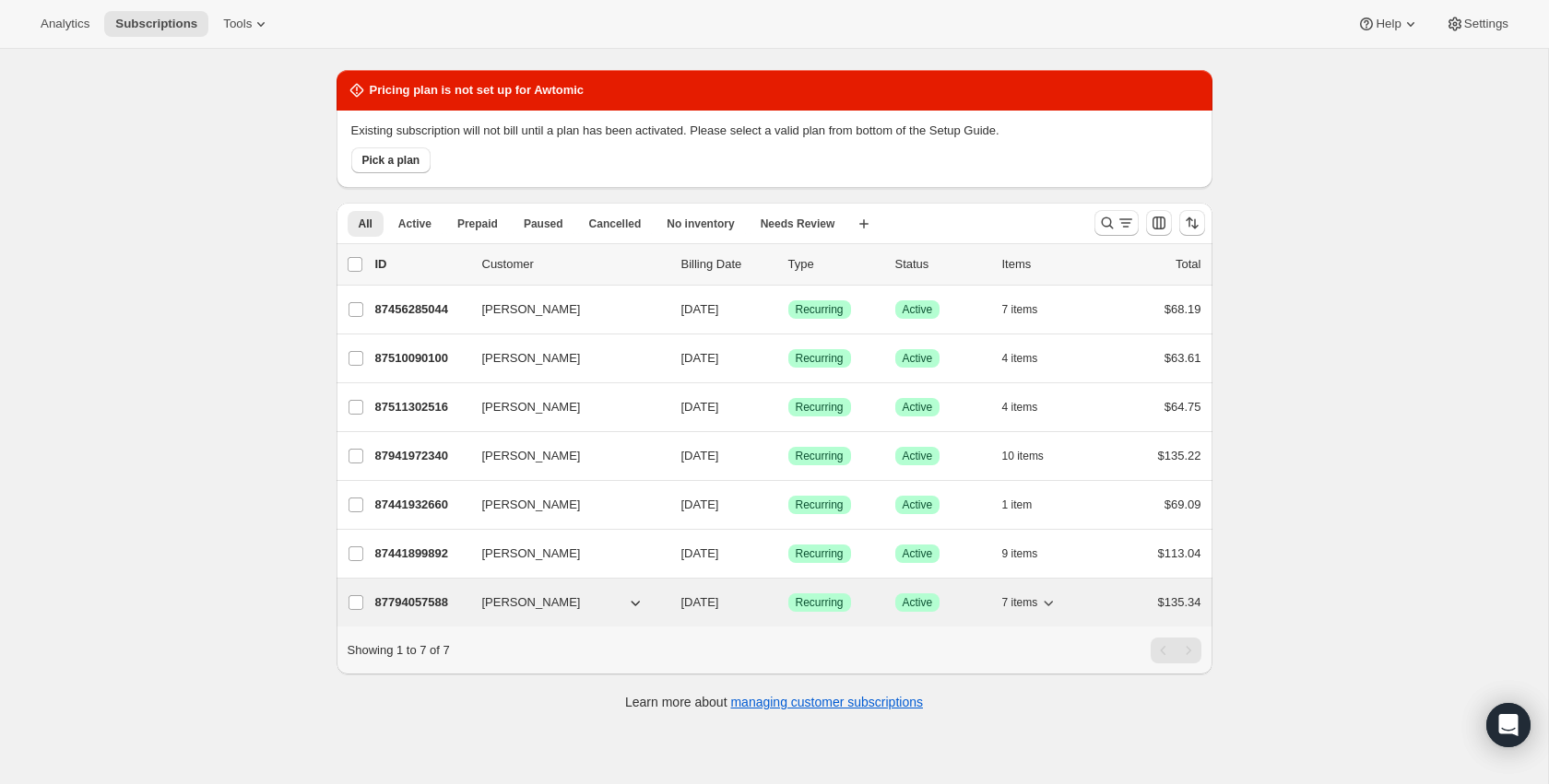
click at [422, 609] on p "87794057588" at bounding box center [421, 602] width 92 height 18
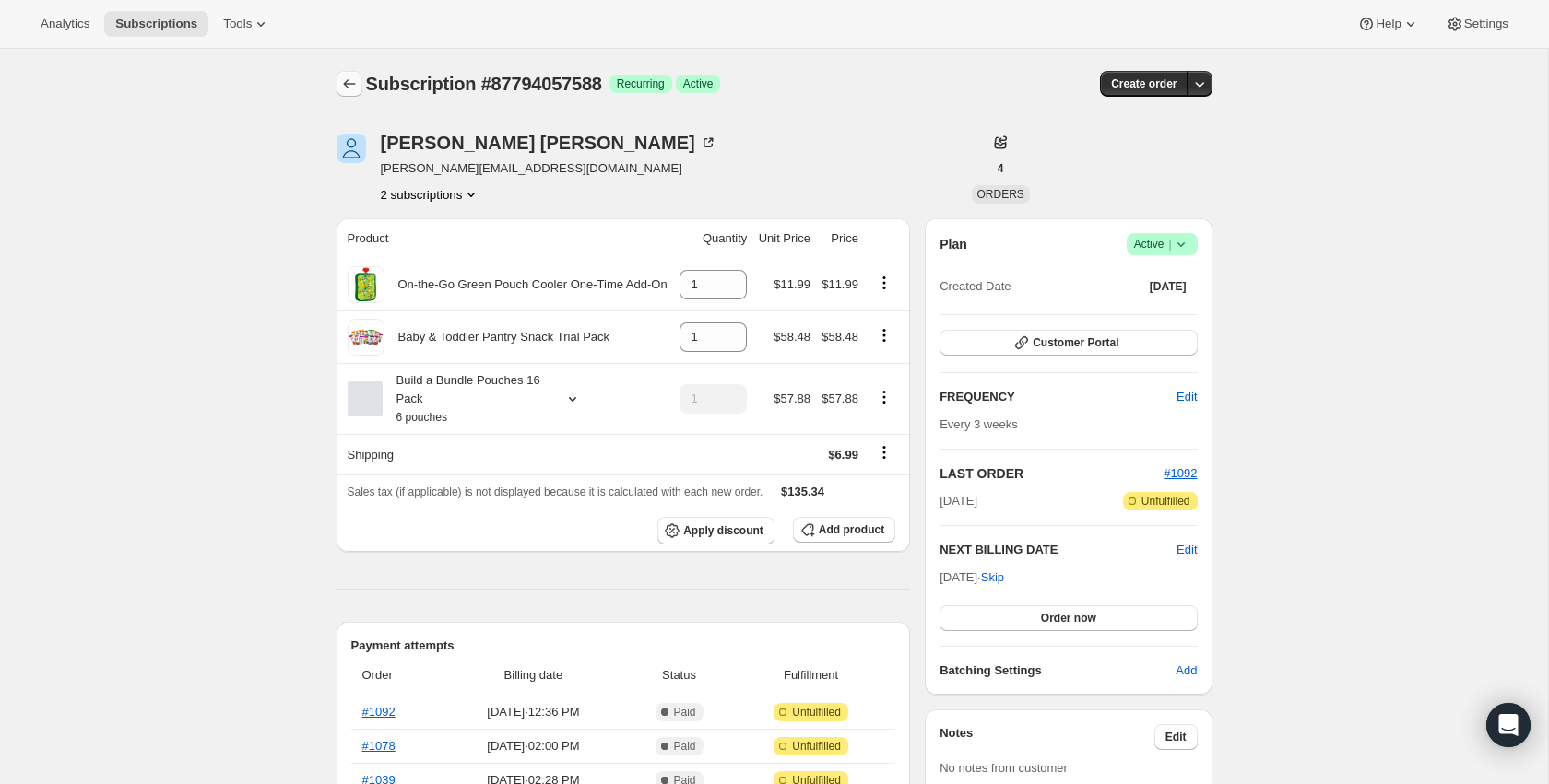
click at [346, 76] on icon "Subscriptions" at bounding box center [349, 84] width 18 height 18
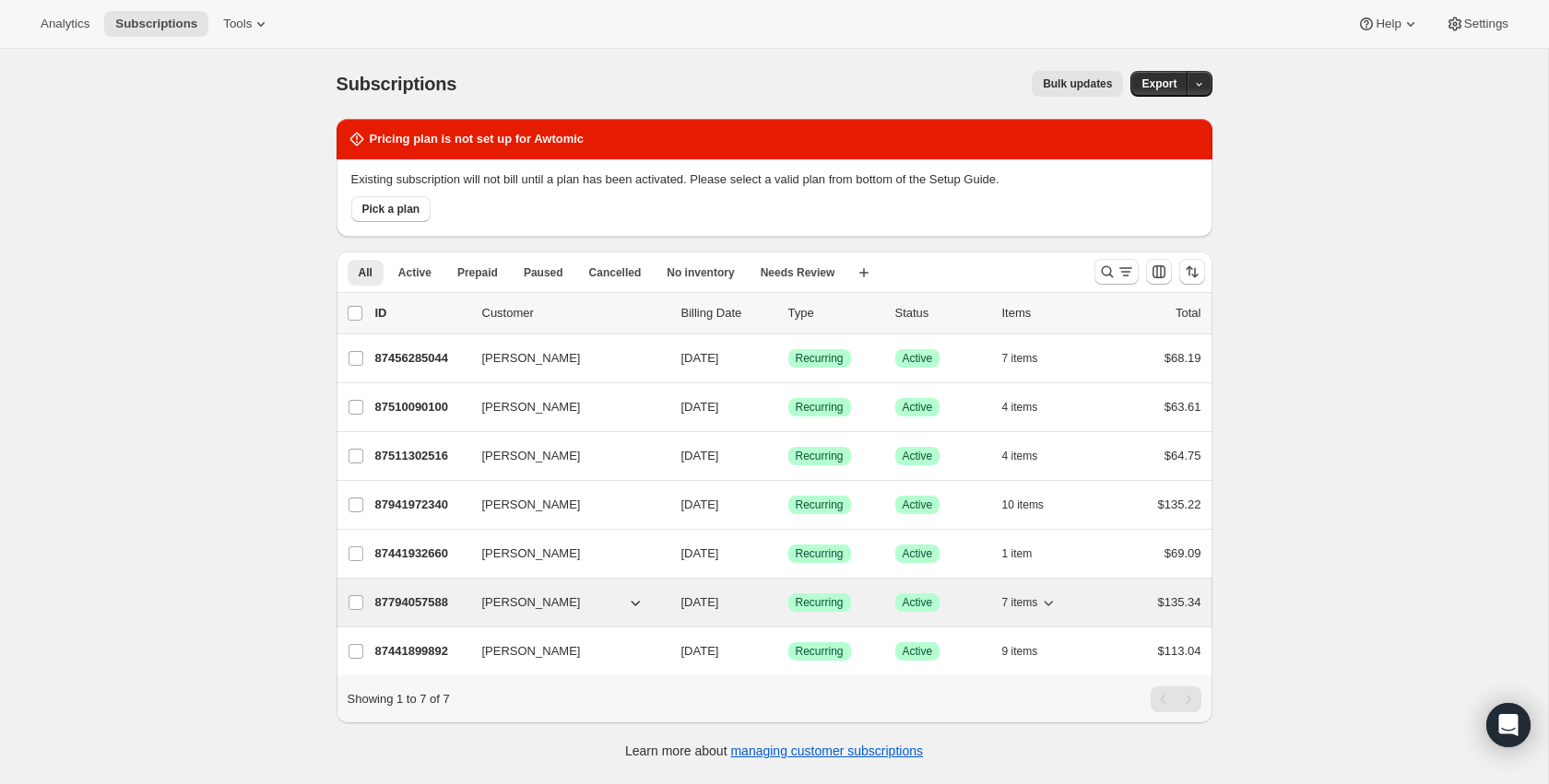
click at [413, 610] on p "87794057588" at bounding box center [421, 602] width 92 height 18
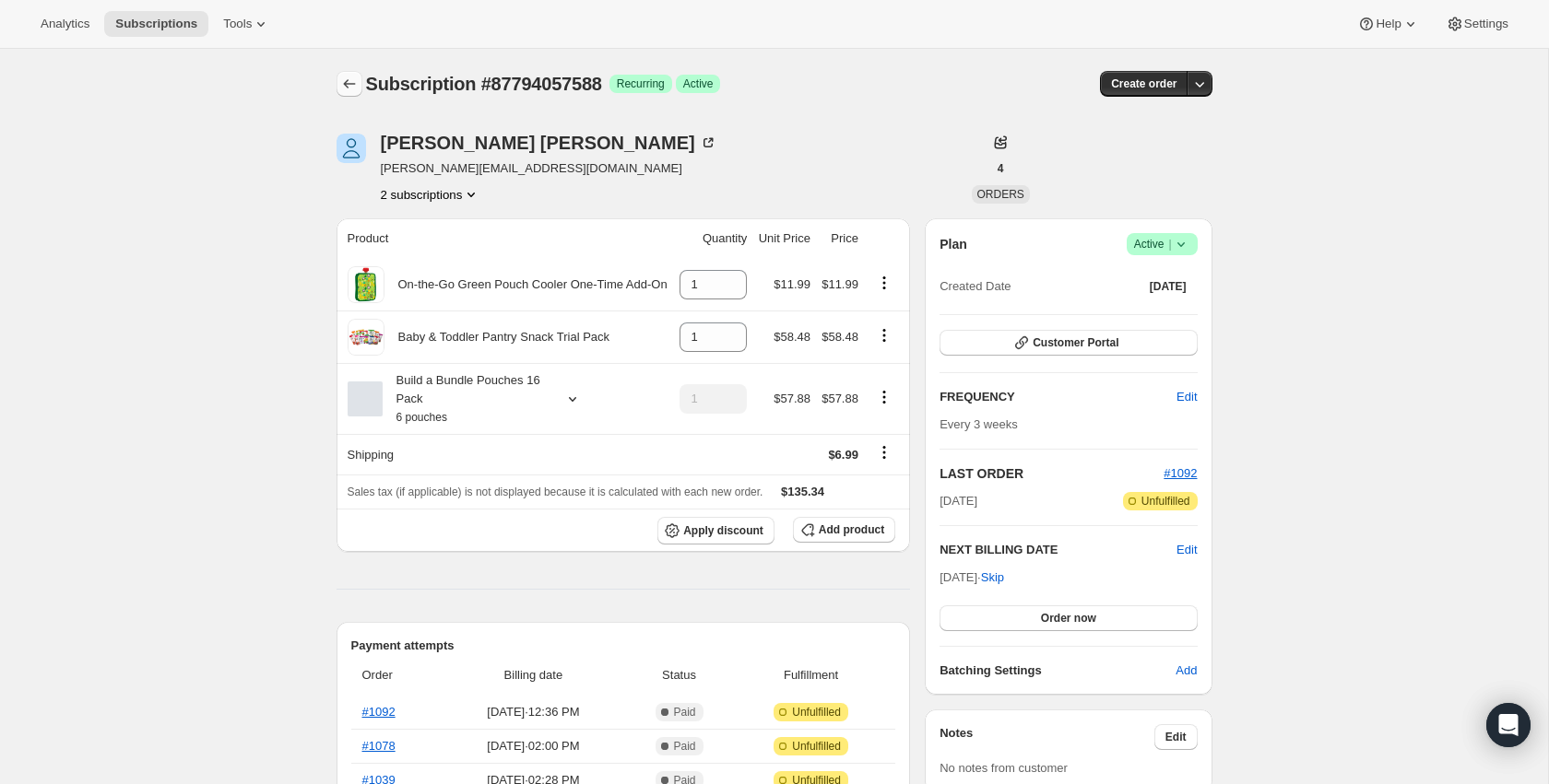
click at [356, 91] on icon "Subscriptions" at bounding box center [349, 84] width 18 height 18
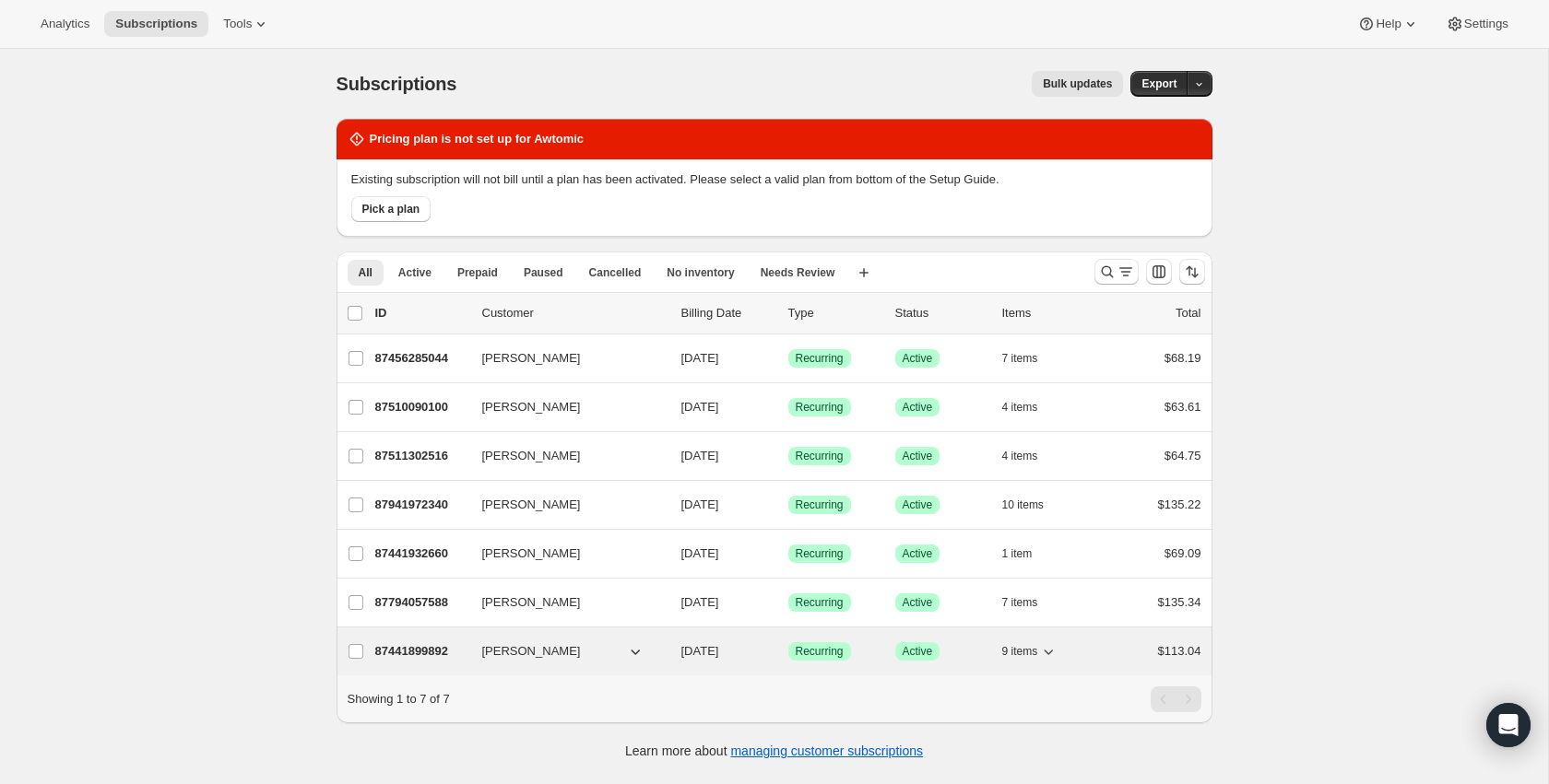
click at [435, 660] on p "87441899892" at bounding box center [421, 651] width 92 height 18
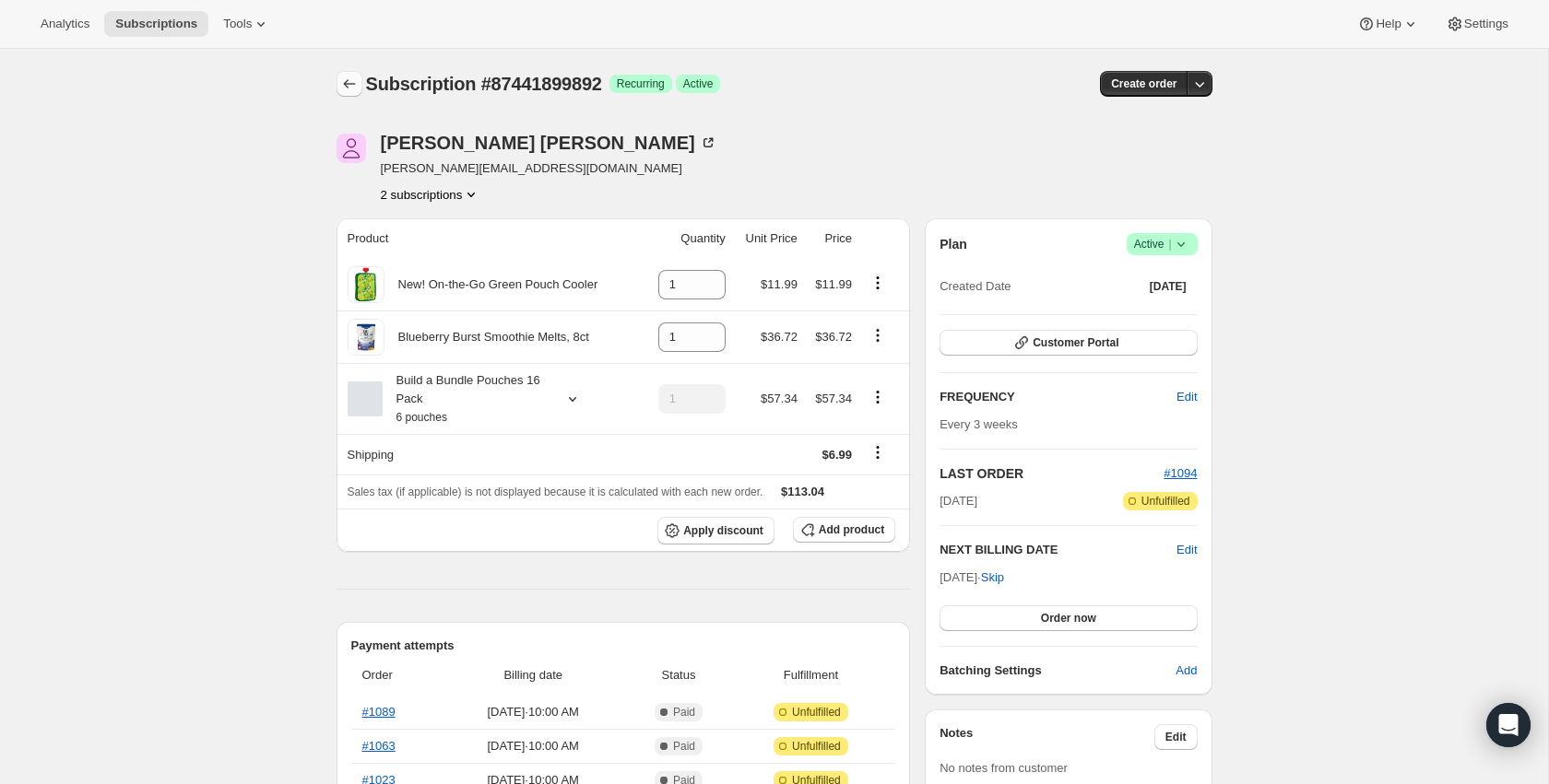
click at [347, 86] on icon "Subscriptions" at bounding box center [349, 84] width 18 height 18
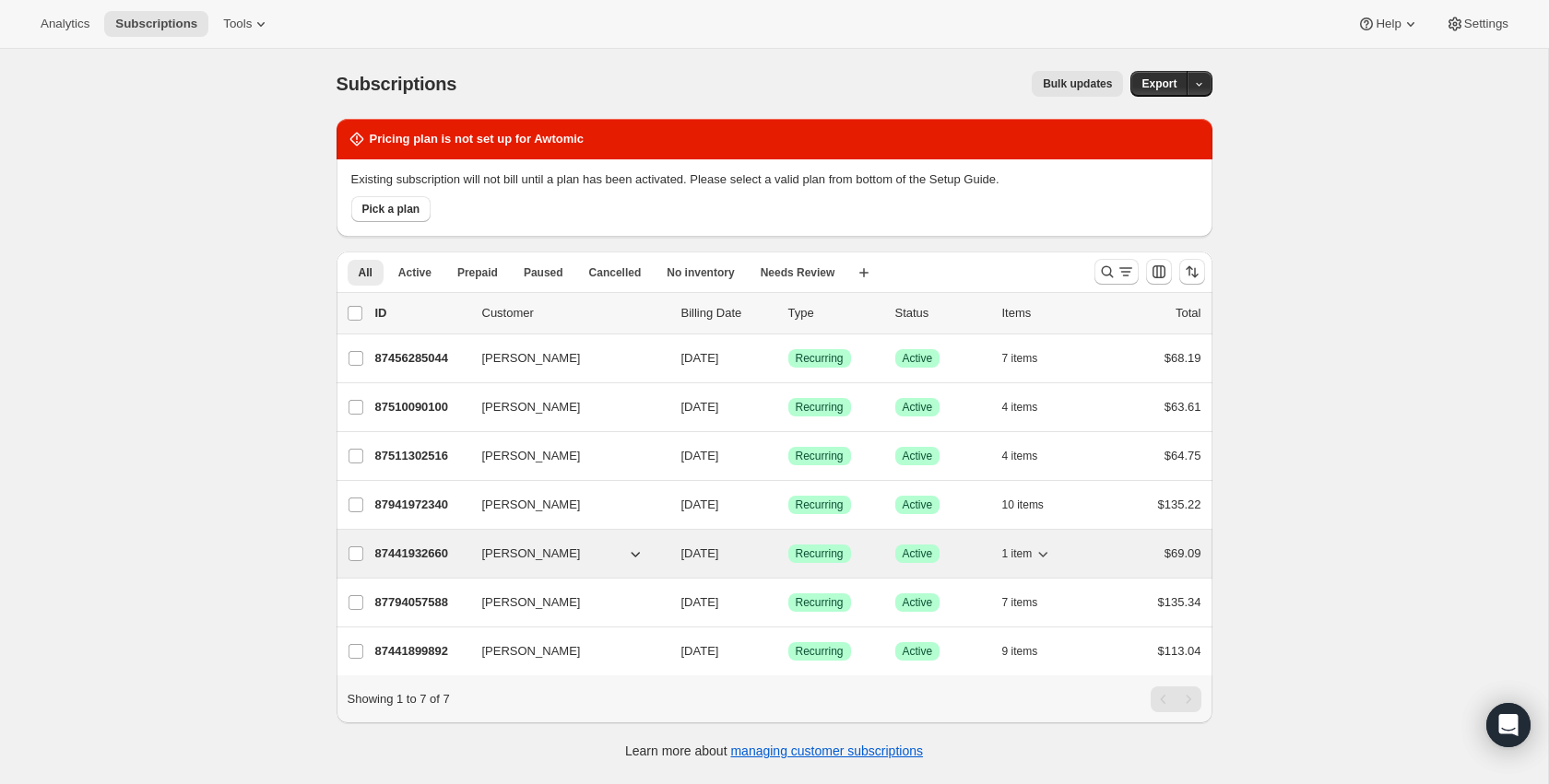
click at [429, 549] on p "87441932660" at bounding box center [421, 554] width 92 height 18
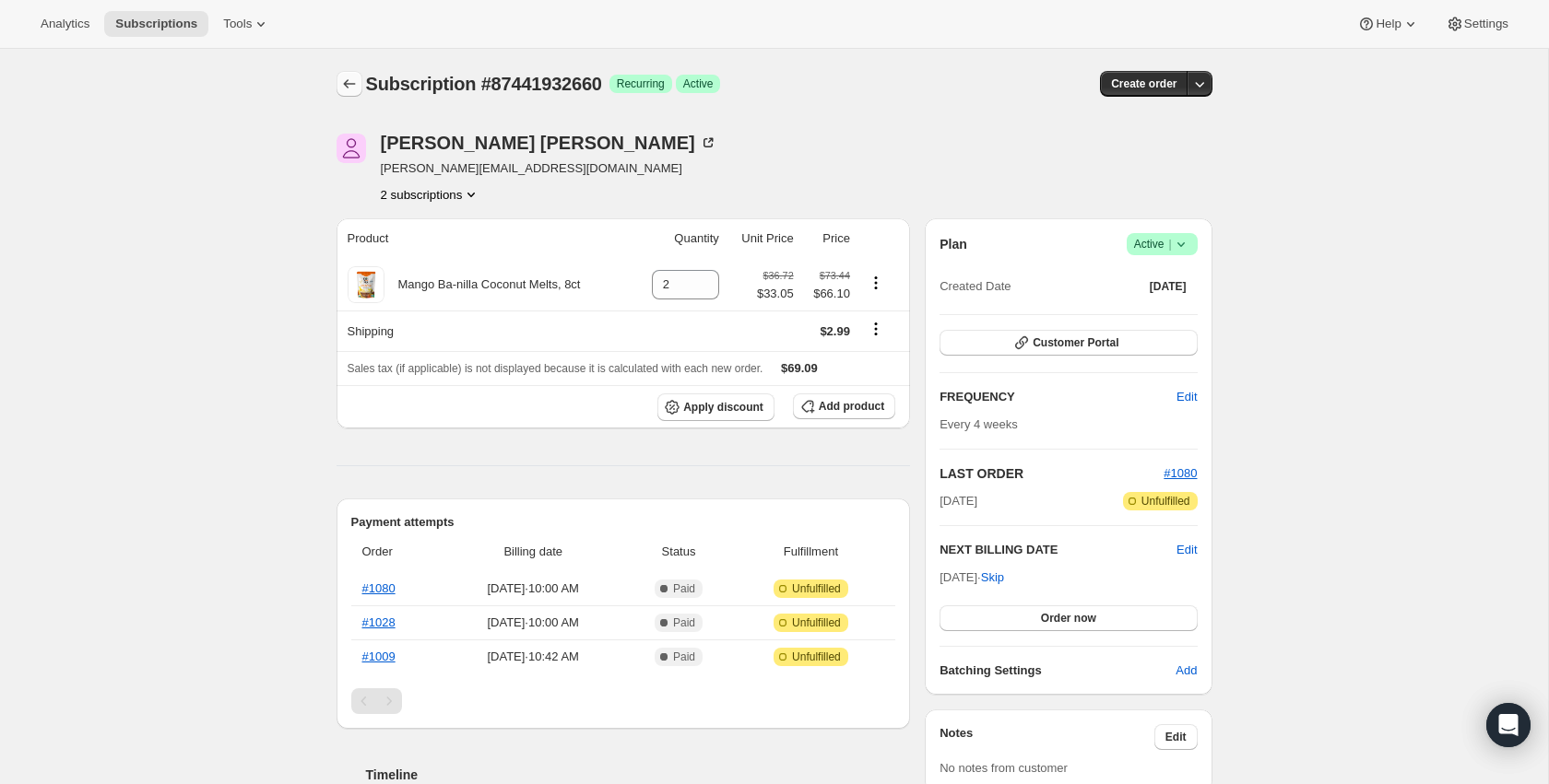
click at [358, 82] on button "Subscriptions" at bounding box center [349, 84] width 26 height 26
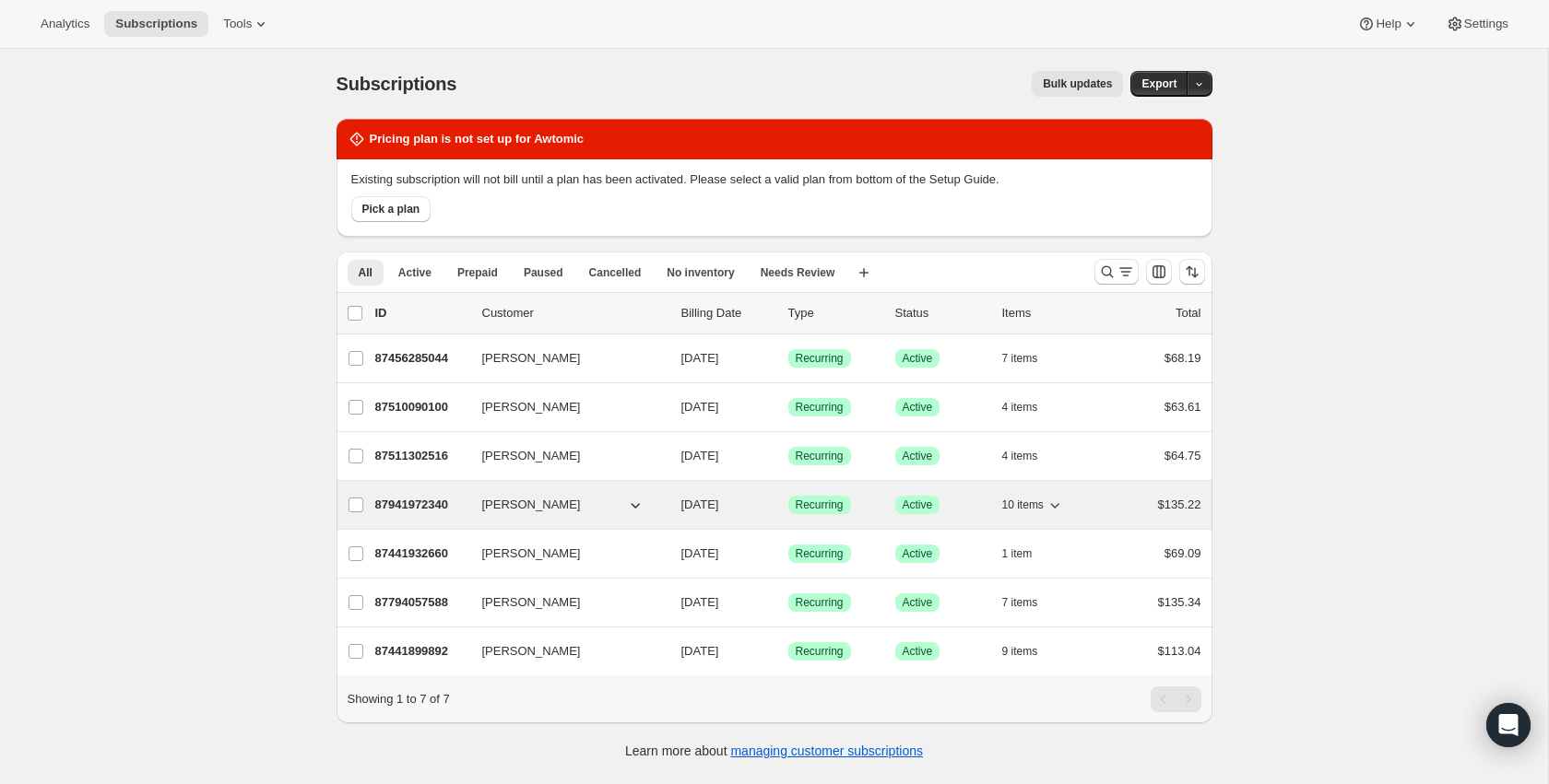
click at [423, 499] on p "87941972340" at bounding box center [421, 505] width 92 height 18
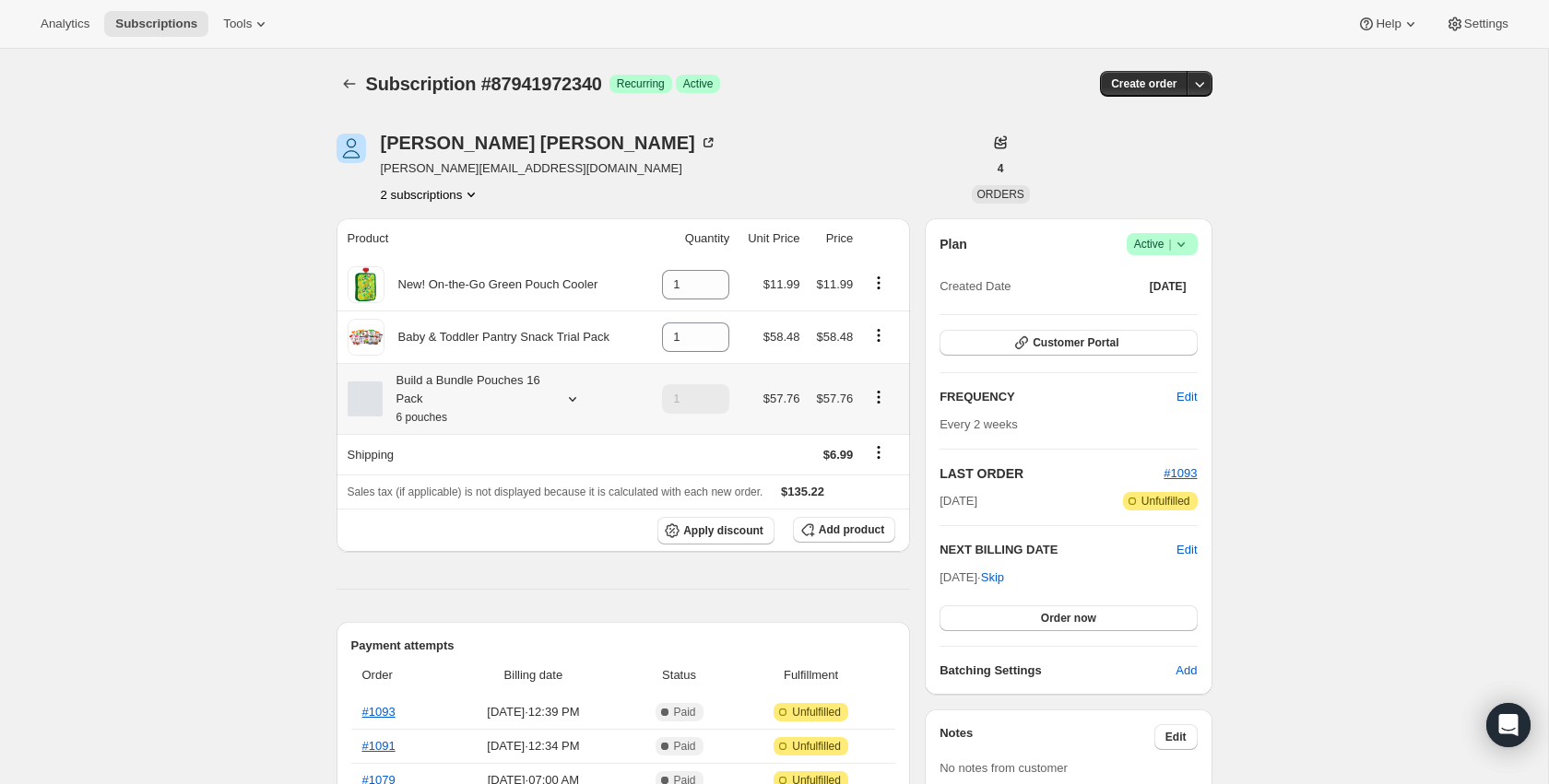
click at [885, 403] on icon "Product actions" at bounding box center [878, 397] width 18 height 18
click at [886, 457] on span "Remove" at bounding box center [880, 464] width 44 height 13
type input "0"
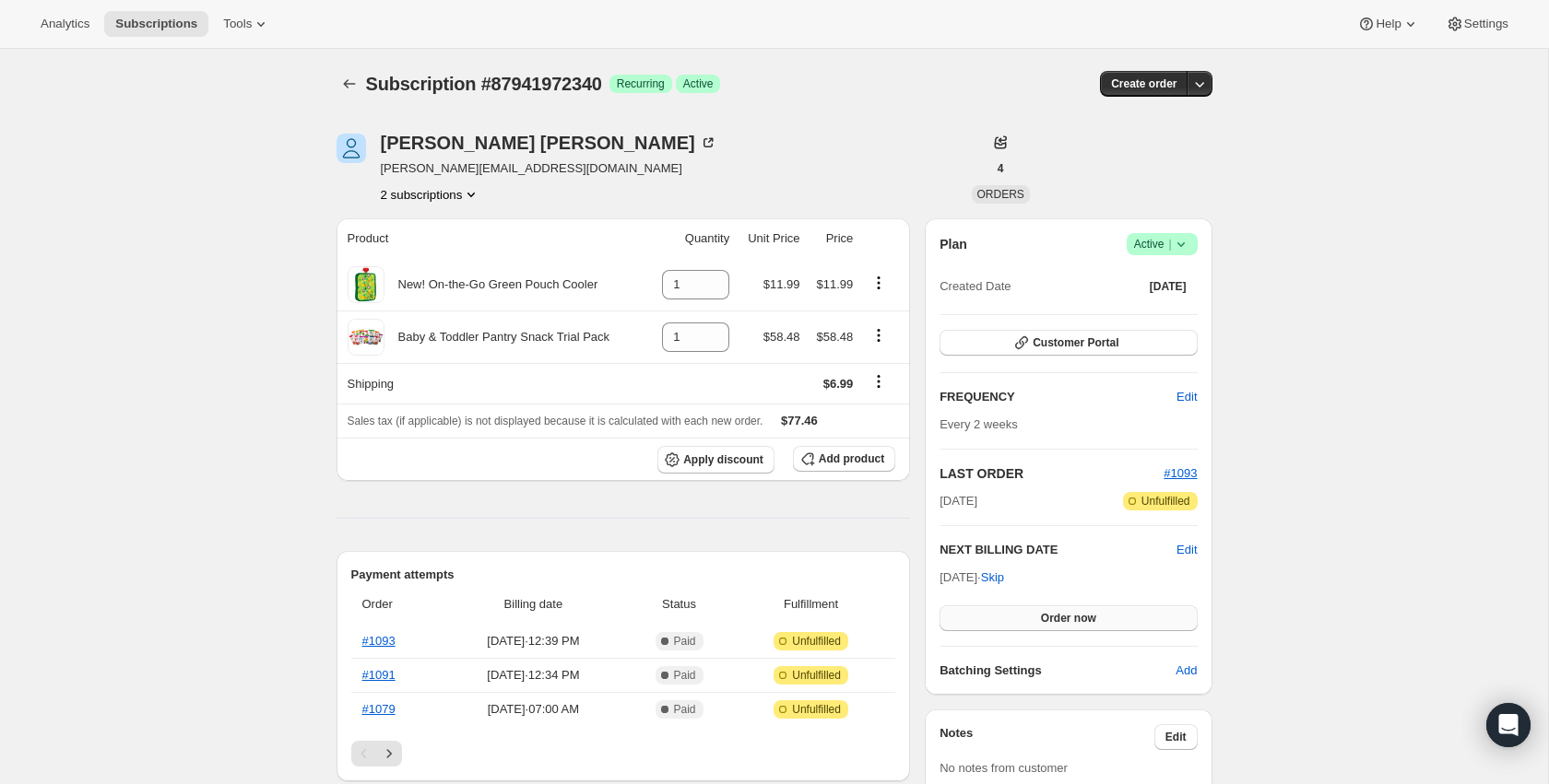
click at [1117, 617] on button "Order now" at bounding box center [1067, 618] width 257 height 26
click at [1117, 617] on button "Click to confirm" at bounding box center [1067, 618] width 257 height 26
